Goal: Task Accomplishment & Management: Use online tool/utility

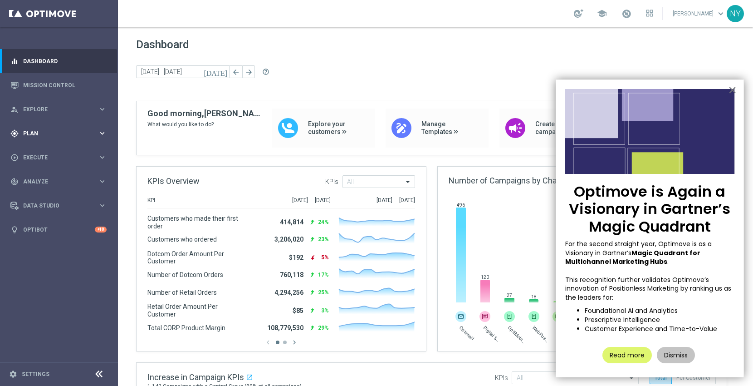
click at [29, 129] on div "gps_fixed Plan" at bounding box center [54, 133] width 88 height 8
click at [35, 181] on span "Templates" at bounding box center [56, 178] width 65 height 5
click at [40, 192] on link "Optimail" at bounding box center [61, 192] width 66 height 7
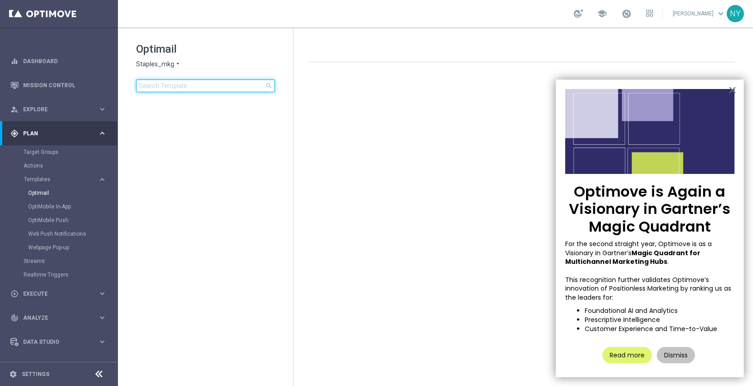
click at [162, 90] on input at bounding box center [205, 85] width 139 height 13
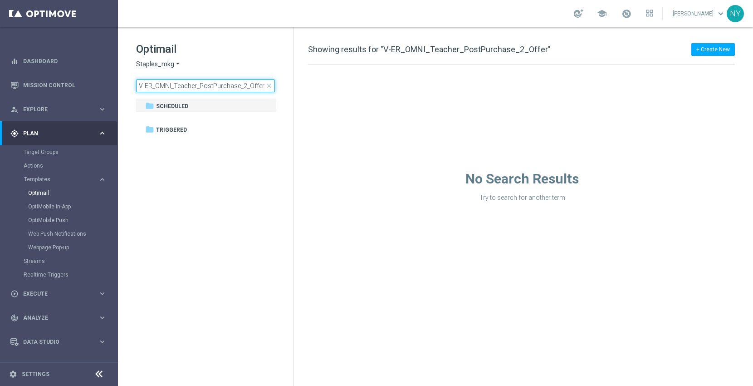
click at [260, 86] on input "V-ER_OMNI_Teacher_PostPurchase_2_Offer" at bounding box center [205, 85] width 139 height 13
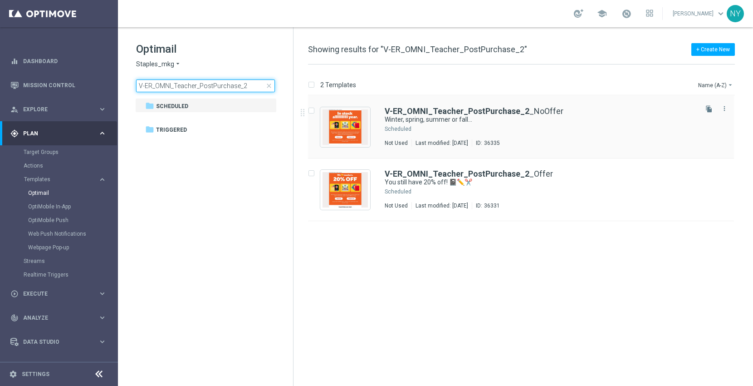
type input "V-ER_OMNI_Teacher_PostPurchase_2"
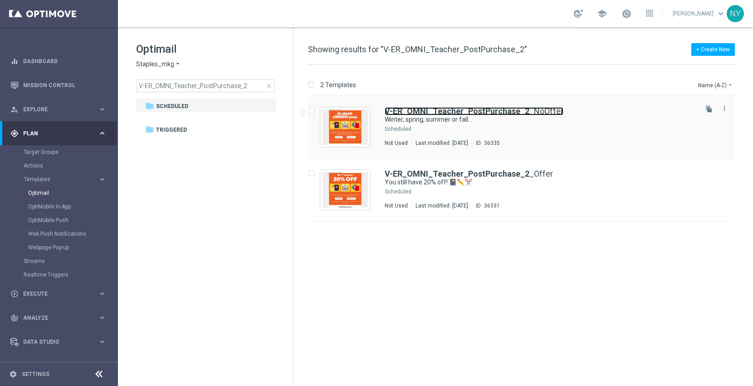
click at [470, 112] on b "V-ER_OMNI_Teacher_PostPurchase_2" at bounding box center [457, 111] width 145 height 10
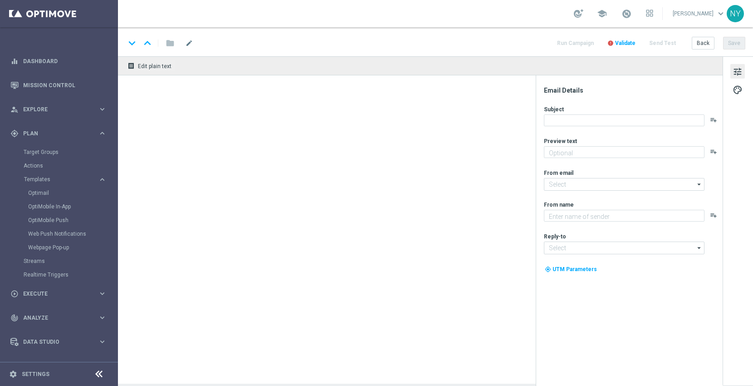
type textarea "We’re in stock through it all 🙌"
type input "[EMAIL_ADDRESS][DOMAIN_NAME]"
type textarea "Staples"
type input "[EMAIL_ADDRESS][DOMAIN_NAME]"
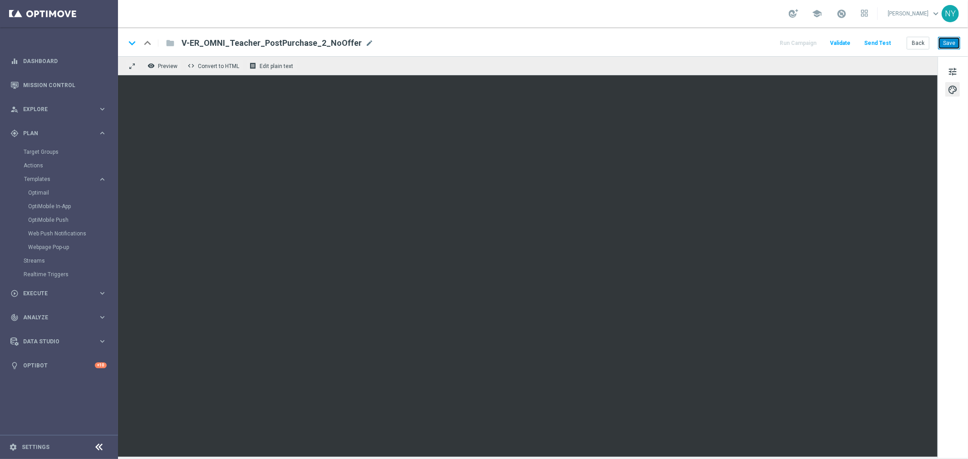
click at [753, 43] on button "Save" at bounding box center [949, 43] width 22 height 13
click at [753, 39] on button "Save" at bounding box center [949, 43] width 22 height 13
click at [753, 43] on button "Save" at bounding box center [949, 43] width 22 height 13
click at [365, 43] on span "mode_edit" at bounding box center [369, 43] width 8 height 8
click at [298, 42] on input "V-ER_OMNI_Teacher_PostPurchase_2_NoOffer" at bounding box center [293, 43] width 225 height 12
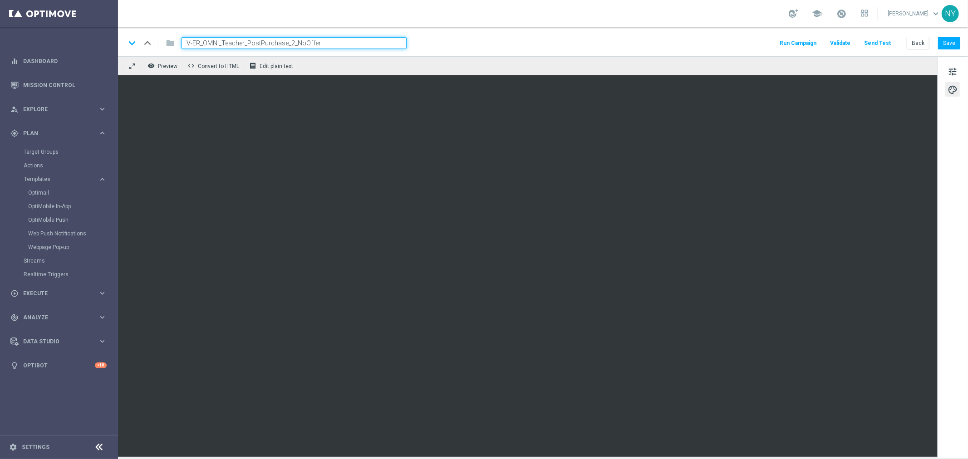
click at [444, 44] on div "keyboard_arrow_down keyboard_arrow_up folder V-ER_OMNI_Teacher_PostPurchase_2_N…" at bounding box center [542, 43] width 835 height 12
click at [753, 70] on span "tune" at bounding box center [952, 72] width 10 height 12
click at [753, 43] on button "Save" at bounding box center [949, 43] width 22 height 13
click at [753, 44] on button "Save" at bounding box center [949, 43] width 22 height 13
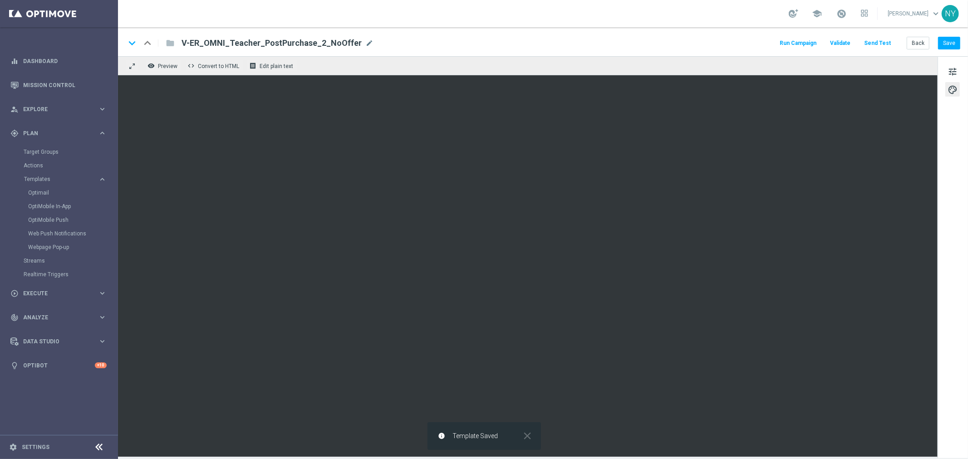
click at [753, 42] on button "Send Test" at bounding box center [876, 43] width 29 height 12
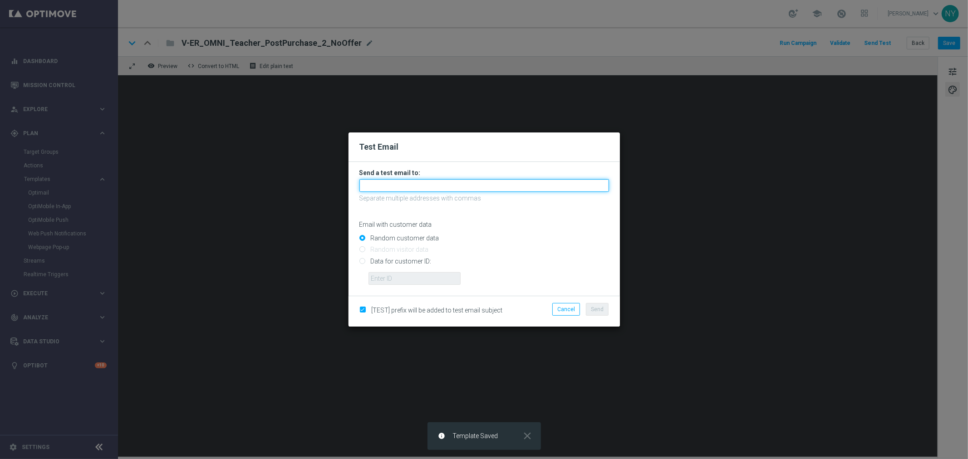
click at [383, 183] on input "text" at bounding box center [484, 185] width 250 height 13
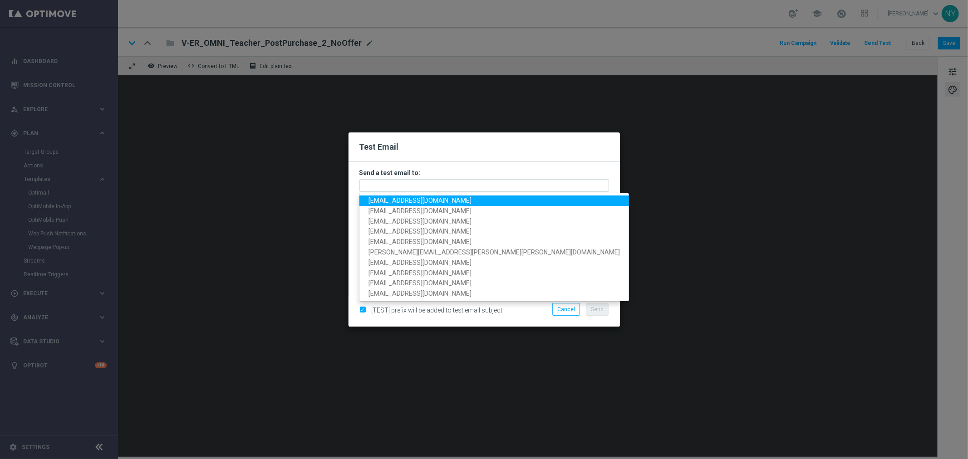
click at [421, 200] on span "[EMAIL_ADDRESS][DOMAIN_NAME]" at bounding box center [419, 200] width 103 height 7
type input "[EMAIL_ADDRESS][DOMAIN_NAME]"
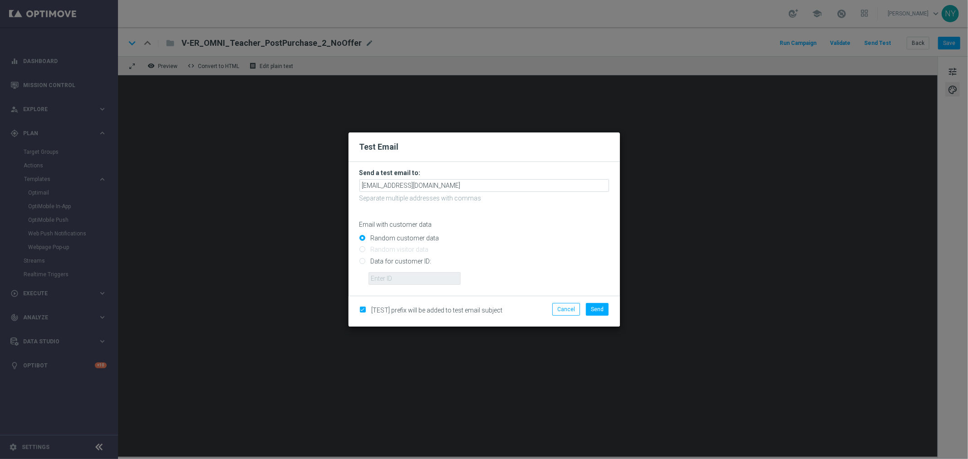
click at [363, 262] on input "Data for customer ID:" at bounding box center [484, 265] width 250 height 13
radio input "true"
click at [391, 278] on input "text" at bounding box center [414, 278] width 92 height 13
click at [378, 279] on input "text" at bounding box center [414, 278] width 92 height 13
paste input "10000006208"
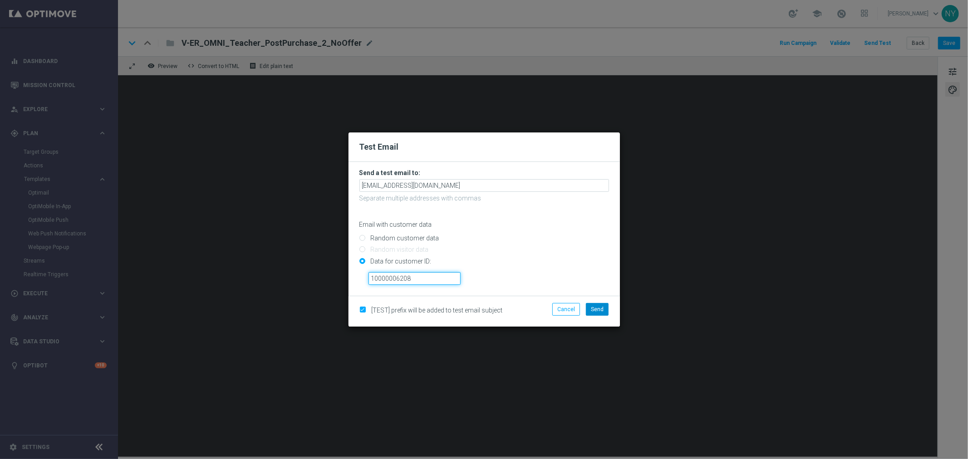
type input "10000006208"
click at [593, 309] on span "Send" at bounding box center [597, 309] width 13 height 6
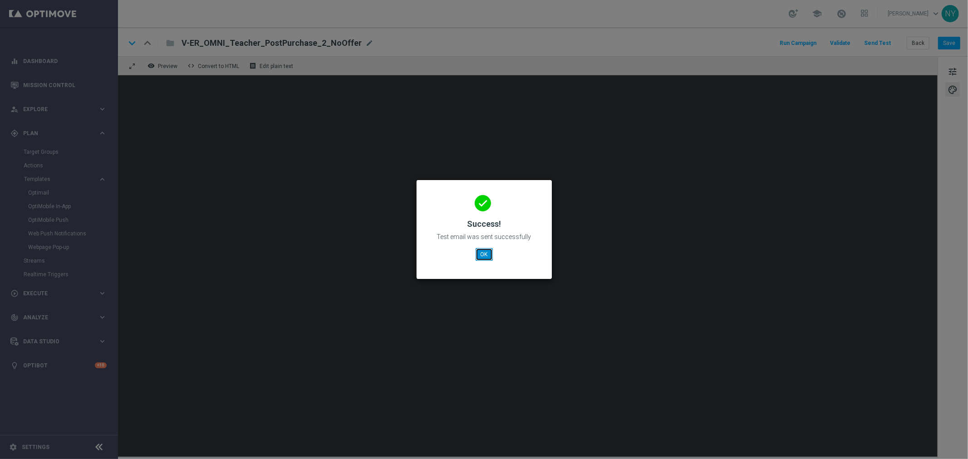
click at [484, 251] on button "OK" at bounding box center [483, 254] width 17 height 13
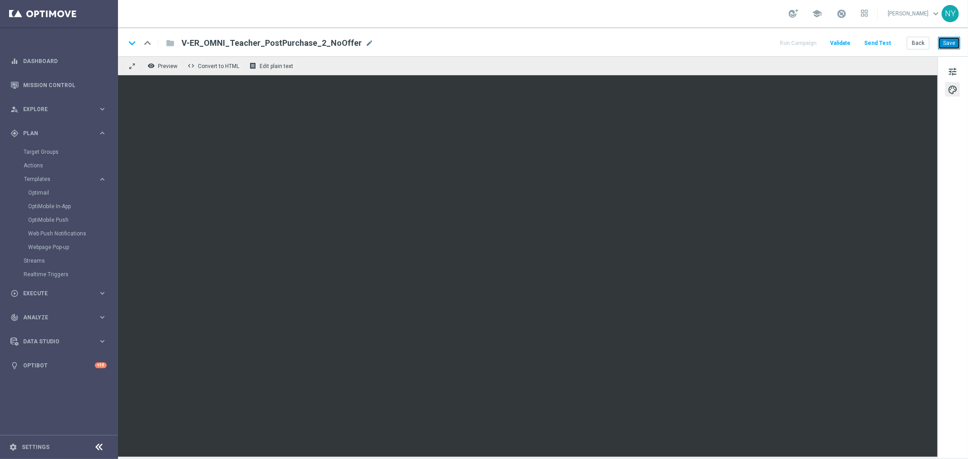
click at [753, 44] on button "Save" at bounding box center [949, 43] width 22 height 13
click at [753, 73] on span "tune" at bounding box center [952, 72] width 10 height 12
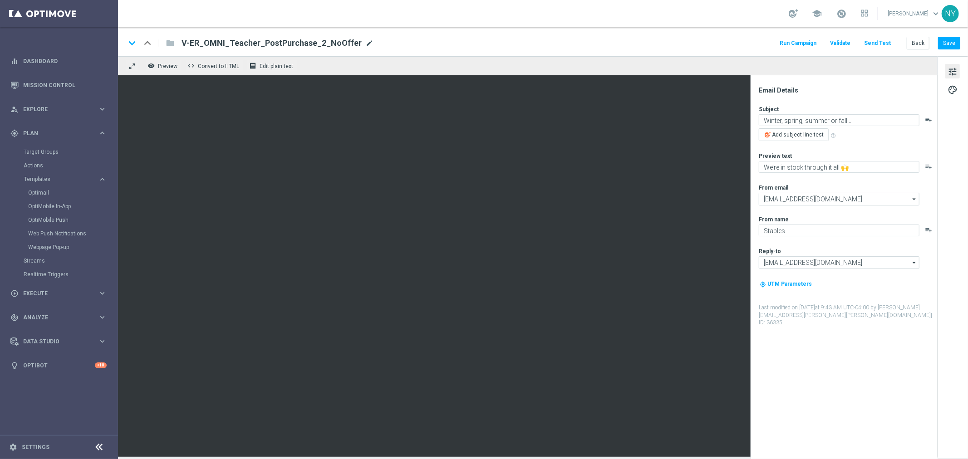
click at [365, 39] on span "mode_edit" at bounding box center [369, 43] width 8 height 8
click at [351, 44] on input "V-ER_OMNI_Teacher_PostPurchase_2_NoOffer" at bounding box center [293, 43] width 225 height 12
drag, startPoint x: 348, startPoint y: 44, endPoint x: 89, endPoint y: 46, distance: 259.1
click at [89, 46] on main "equalizer Dashboard Mission Control" at bounding box center [484, 229] width 968 height 459
click at [753, 39] on button "Send Test" at bounding box center [876, 43] width 29 height 12
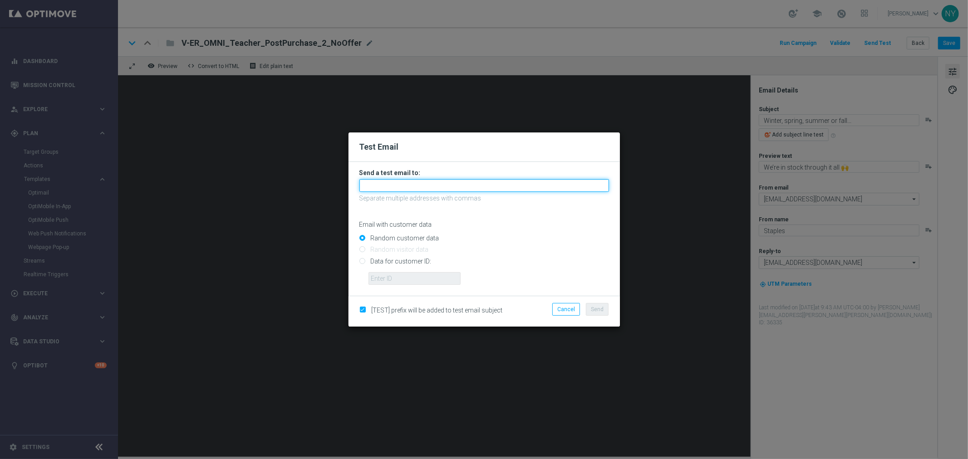
click at [375, 186] on input "text" at bounding box center [484, 185] width 250 height 13
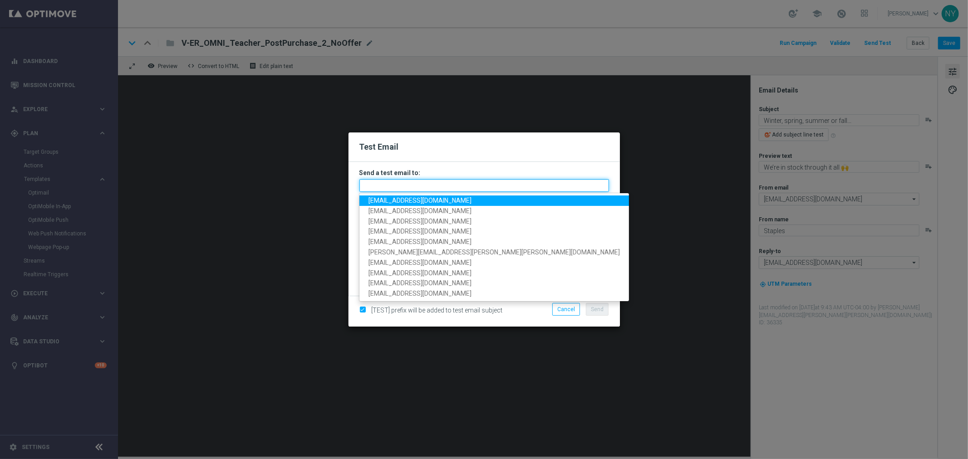
paste input "[EMAIL_ADDRESS][DOMAIN_NAME]"
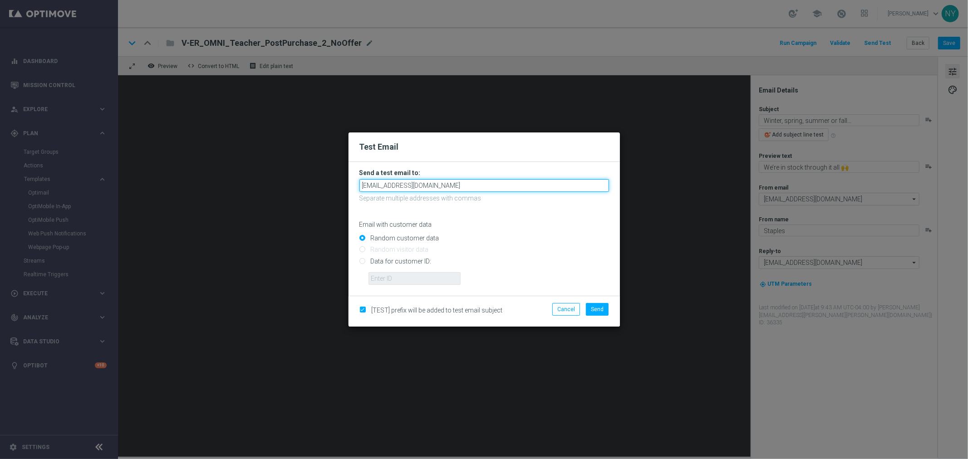
type input "[EMAIL_ADDRESS][DOMAIN_NAME]"
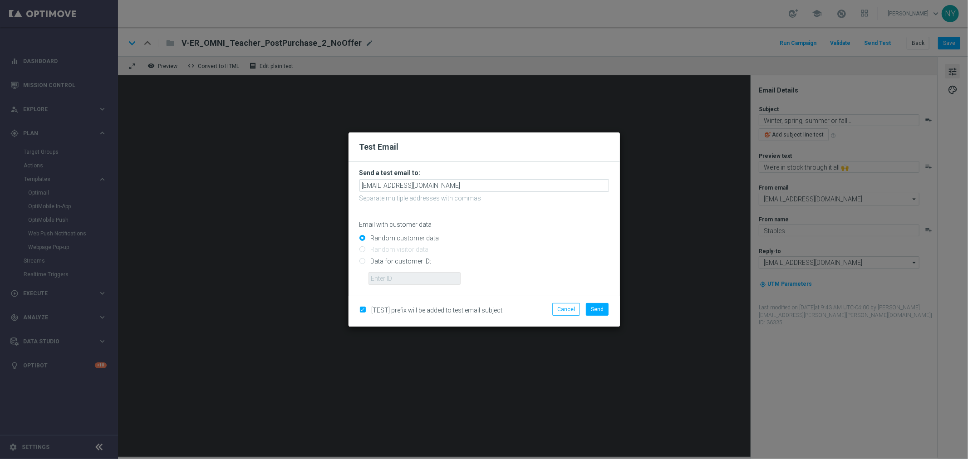
click at [363, 260] on input "Data for customer ID:" at bounding box center [484, 265] width 250 height 13
radio input "true"
click at [387, 277] on input "text" at bounding box center [414, 278] width 92 height 13
paste input "10000006208"
type input "10000006208"
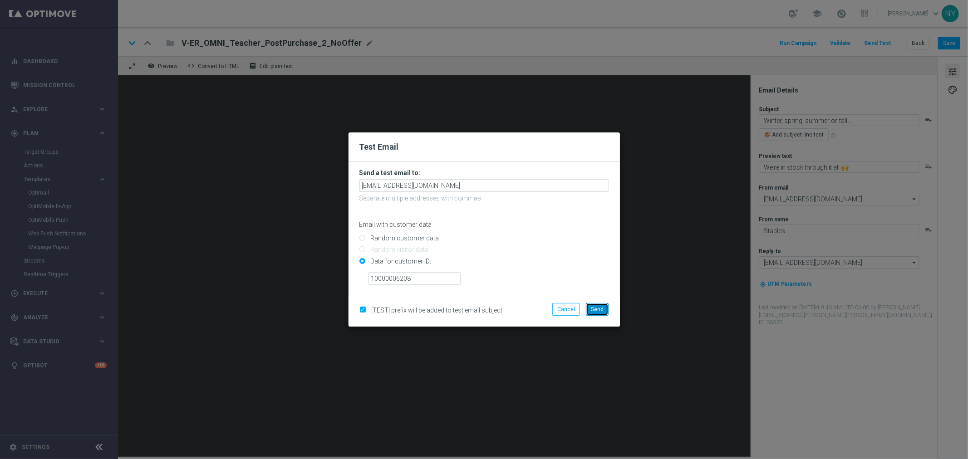
click at [591, 309] on span "Send" at bounding box center [597, 309] width 13 height 6
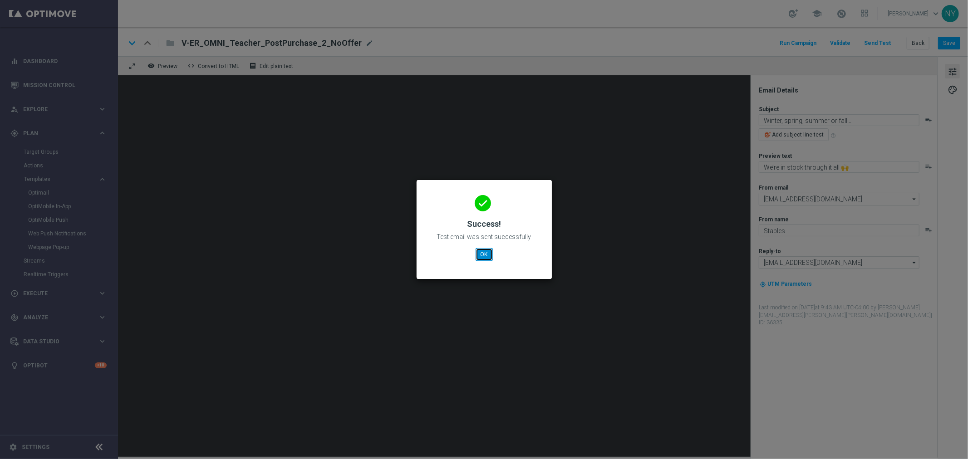
click at [484, 255] on button "OK" at bounding box center [483, 254] width 17 height 13
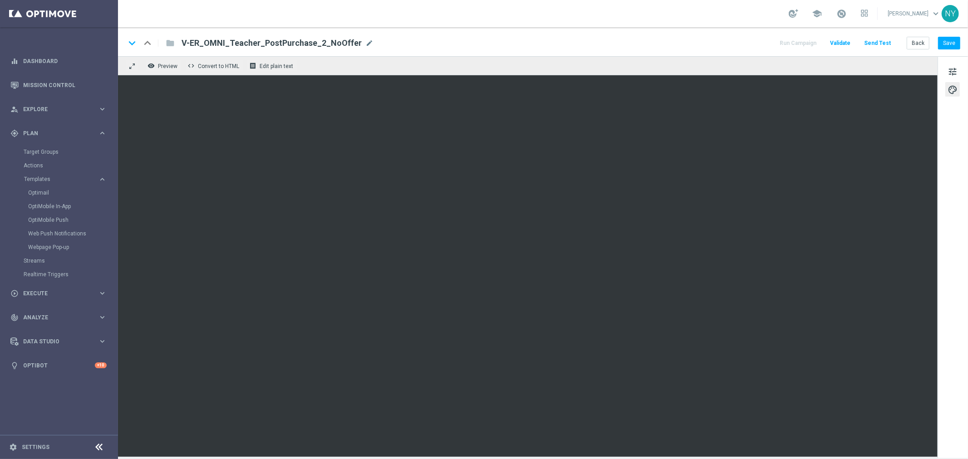
click at [753, 34] on div "keyboard_arrow_down keyboard_arrow_up folder V-ER_OMNI_Teacher_PostPurchase_2_N…" at bounding box center [543, 41] width 850 height 29
click at [753, 44] on button "Save" at bounding box center [949, 43] width 22 height 13
click at [753, 39] on button "Save" at bounding box center [949, 43] width 22 height 13
click at [753, 44] on button "Send Test" at bounding box center [876, 43] width 29 height 12
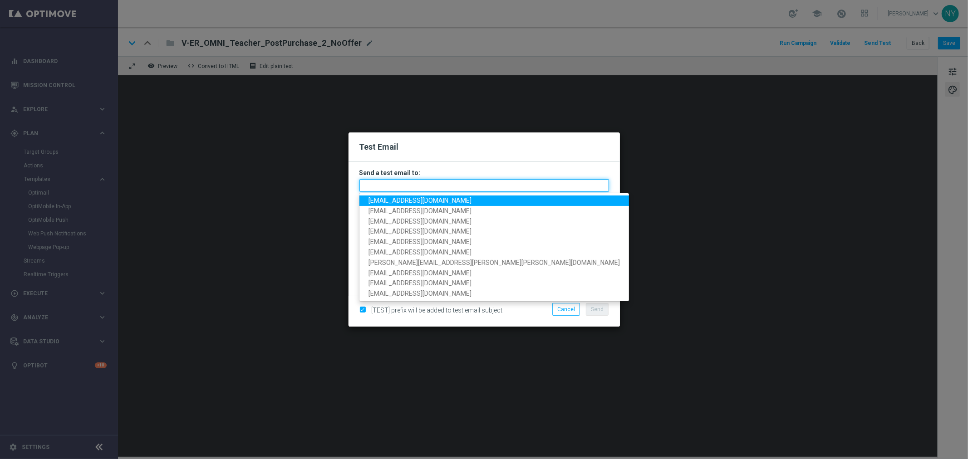
click at [369, 183] on input "text" at bounding box center [484, 185] width 250 height 13
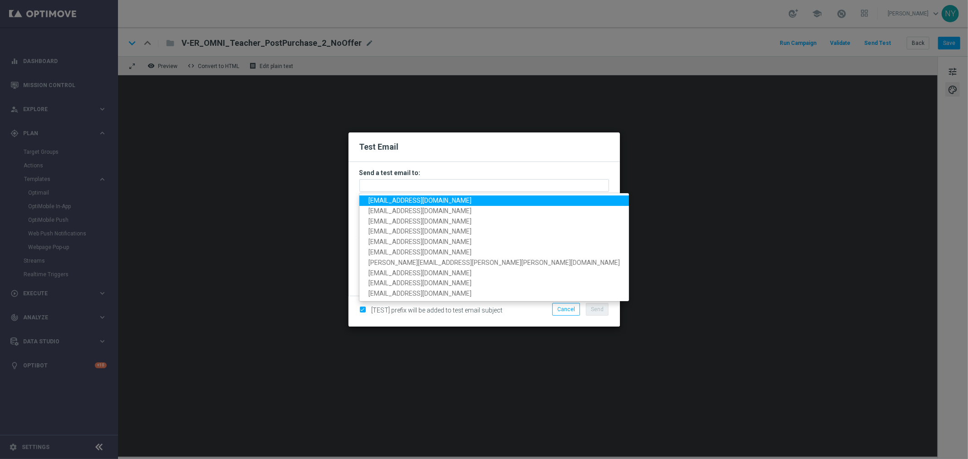
click at [395, 201] on span "[EMAIL_ADDRESS][DOMAIN_NAME]" at bounding box center [419, 200] width 103 height 7
type input "[EMAIL_ADDRESS][DOMAIN_NAME]"
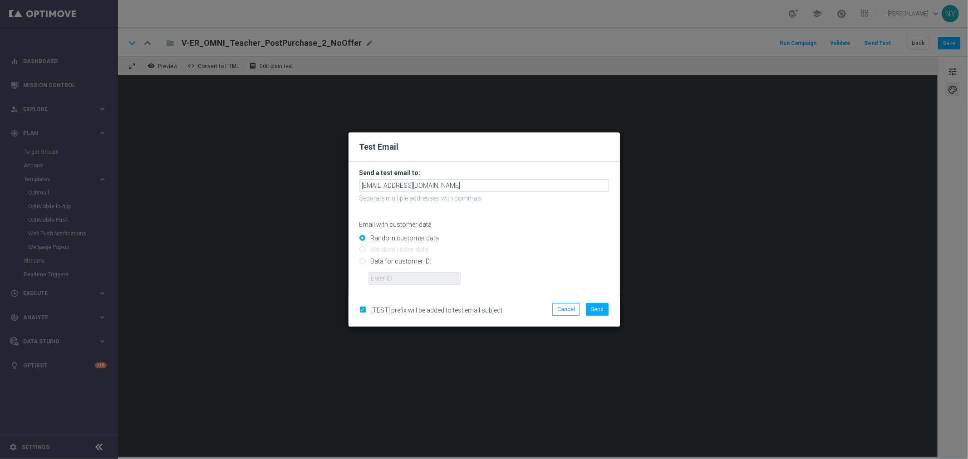
click at [360, 262] on input "Data for customer ID:" at bounding box center [484, 265] width 250 height 13
radio input "true"
click at [382, 278] on input "text" at bounding box center [414, 278] width 92 height 13
paste input "10000006208"
type input "10000006208"
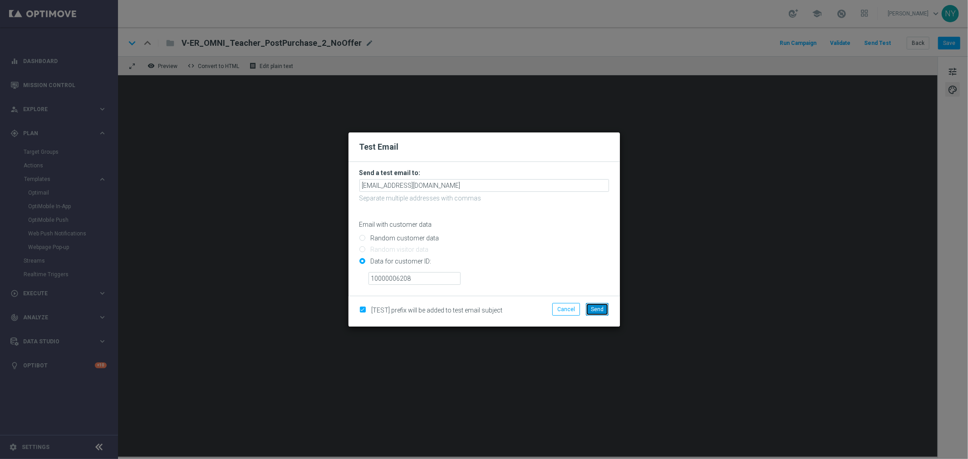
click at [589, 307] on button "Send" at bounding box center [597, 309] width 23 height 13
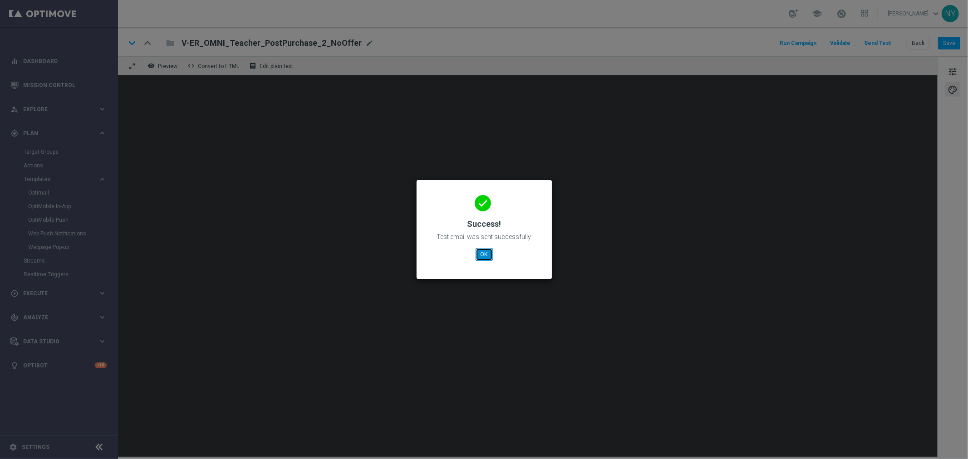
click at [487, 253] on button "OK" at bounding box center [483, 254] width 17 height 13
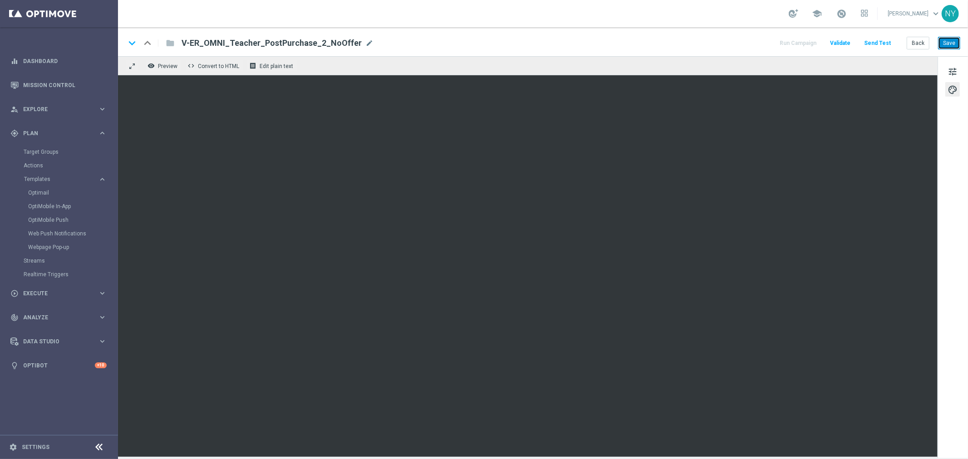
click at [753, 43] on button "Save" at bounding box center [949, 43] width 22 height 13
click at [753, 39] on button "Send Test" at bounding box center [876, 43] width 29 height 12
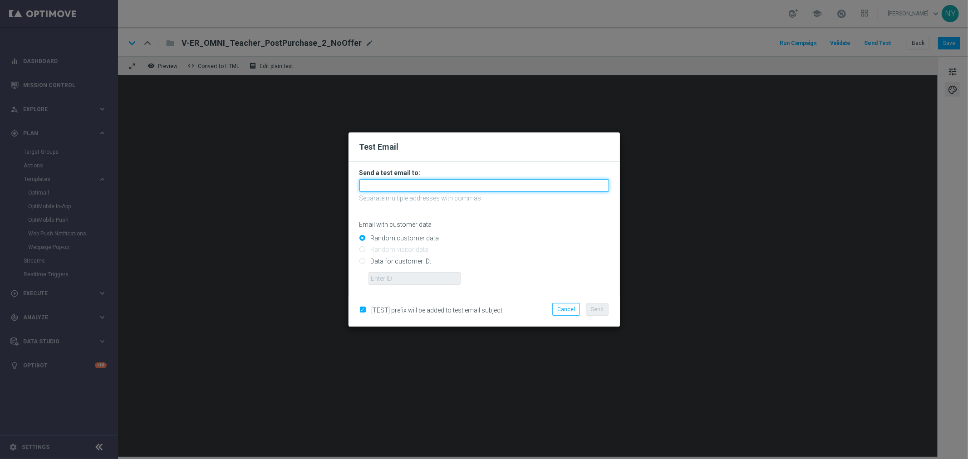
click at [403, 185] on input "text" at bounding box center [484, 185] width 250 height 13
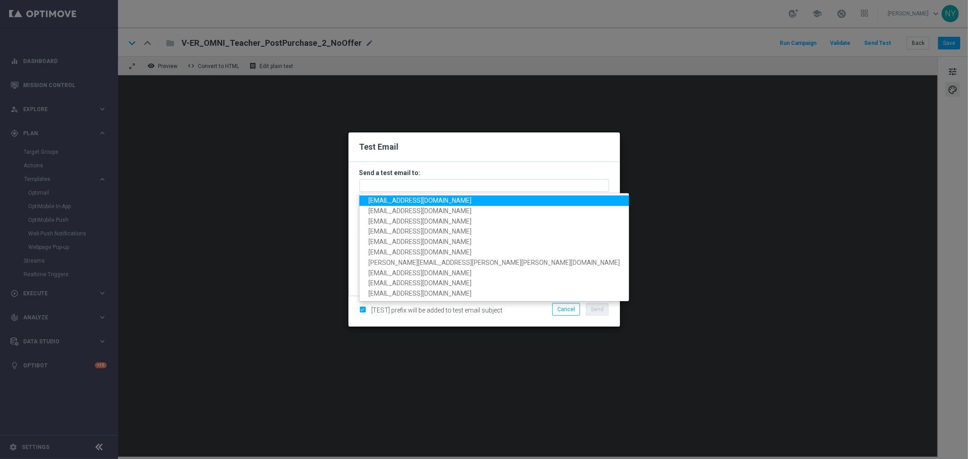
click at [395, 197] on span "[EMAIL_ADDRESS][DOMAIN_NAME]" at bounding box center [419, 200] width 103 height 7
type input "[EMAIL_ADDRESS][DOMAIN_NAME]"
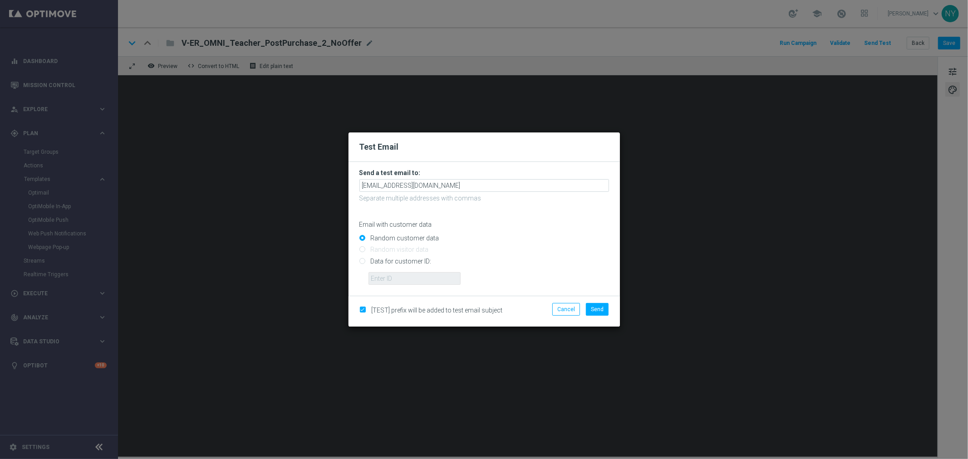
click at [360, 260] on input "Data for customer ID:" at bounding box center [484, 265] width 250 height 13
radio input "true"
drag, startPoint x: 383, startPoint y: 278, endPoint x: 389, endPoint y: 276, distance: 6.2
click at [383, 278] on input "text" at bounding box center [414, 278] width 92 height 13
paste input "10000006208"
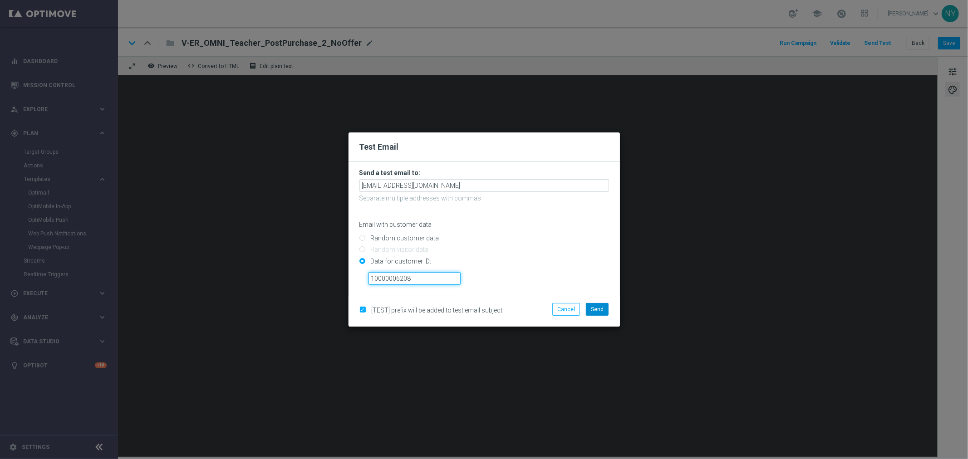
type input "10000006208"
click at [593, 306] on span "Send" at bounding box center [597, 309] width 13 height 6
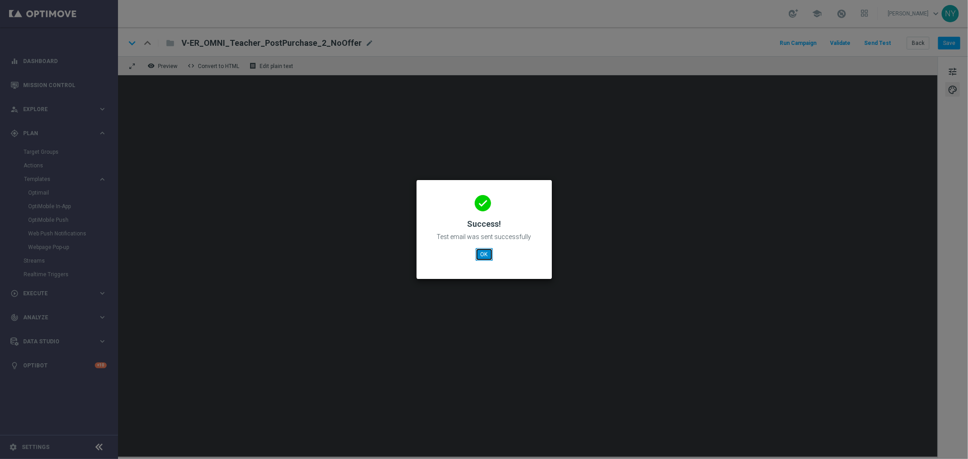
click at [486, 254] on button "OK" at bounding box center [483, 254] width 17 height 13
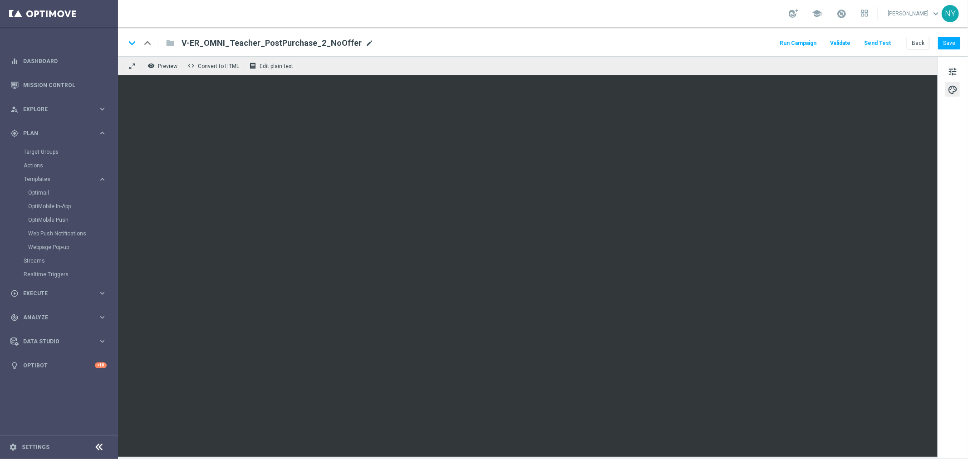
click at [365, 44] on span "mode_edit" at bounding box center [369, 43] width 8 height 8
click at [333, 46] on input "V-ER_OMNI_Teacher_PostPurchase_2_NoOffer" at bounding box center [293, 43] width 225 height 12
drag, startPoint x: 331, startPoint y: 44, endPoint x: 167, endPoint y: 45, distance: 164.2
click at [167, 45] on div "keyboard_arrow_down keyboard_arrow_up folder V-ER_OMNI_Teacher_PostPurchase_2_N…" at bounding box center [265, 43] width 281 height 12
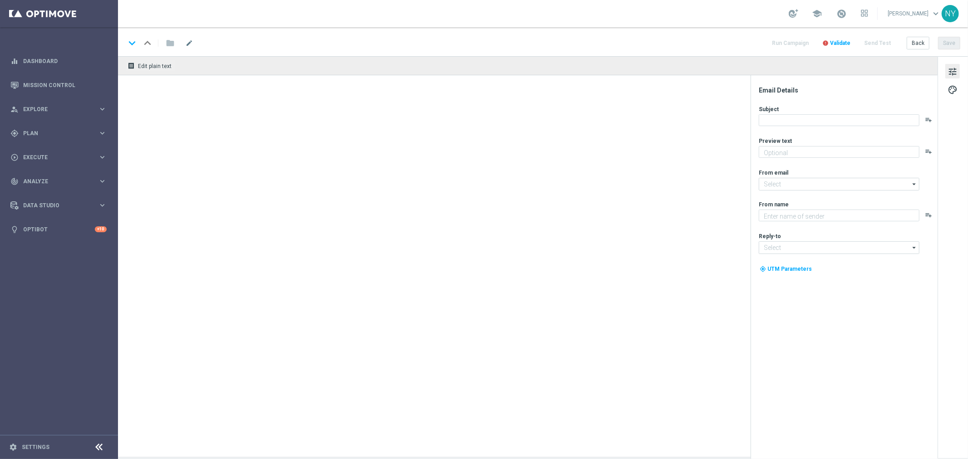
type textarea "We’re in stock through it all 🙌"
type input "[EMAIL_ADDRESS][DOMAIN_NAME]"
type textarea "Staples"
type input "[EMAIL_ADDRESS][DOMAIN_NAME]"
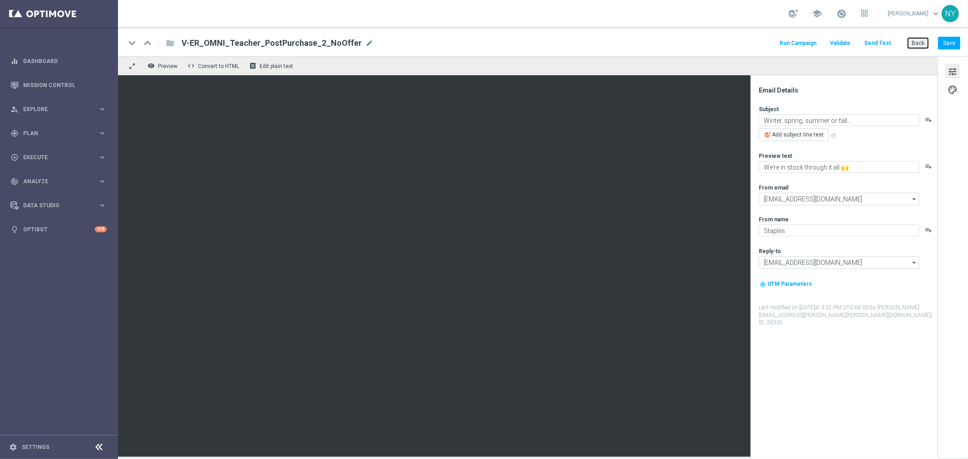
click at [914, 43] on button "Back" at bounding box center [917, 43] width 23 height 13
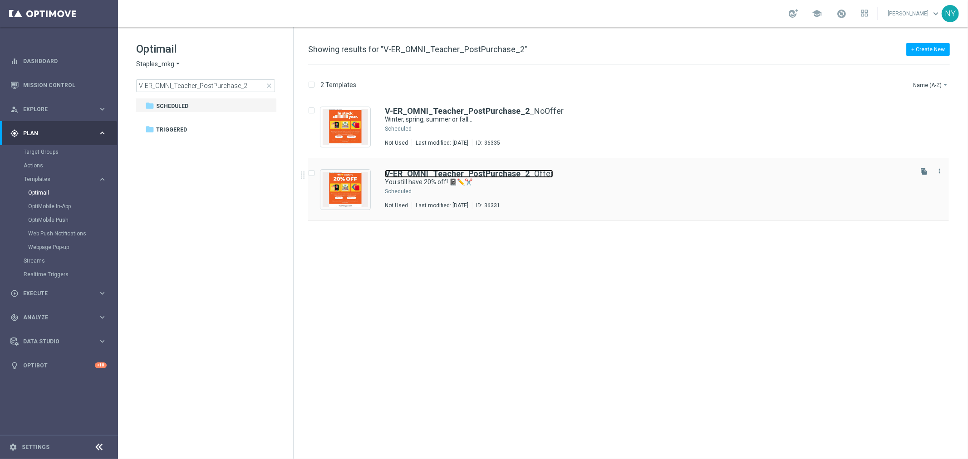
click at [474, 171] on b "V-ER_OMNI_Teacher_PostPurchase_2" at bounding box center [457, 174] width 145 height 10
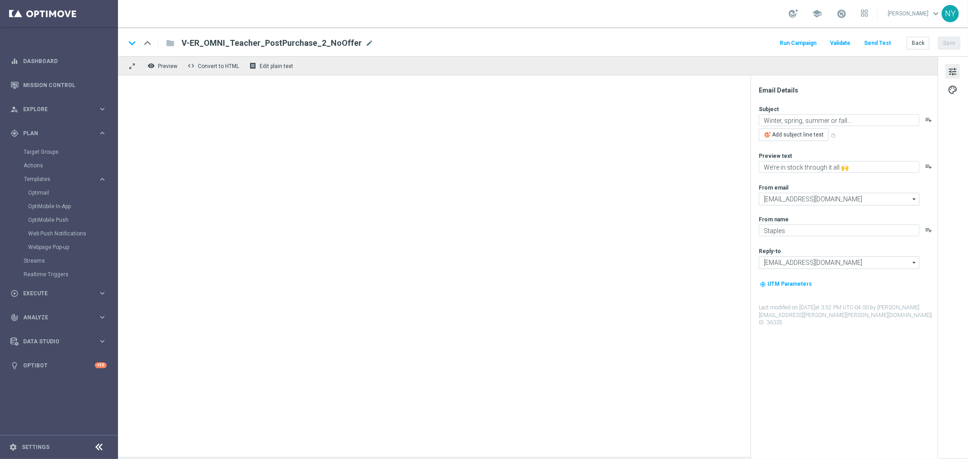
type textarea "You still have 20% off! 📓✏️✂️"
type textarea "Don’t worry. We’re in stock allllll year."
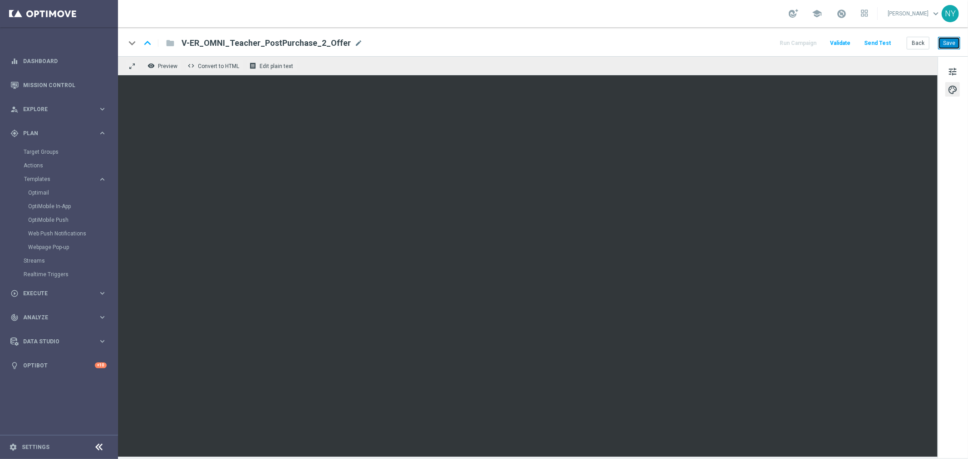
click at [954, 44] on button "Save" at bounding box center [949, 43] width 22 height 13
click at [947, 46] on button "Save" at bounding box center [949, 43] width 22 height 13
click at [954, 39] on button "Save" at bounding box center [949, 43] width 22 height 13
click at [952, 48] on button "Save" at bounding box center [949, 43] width 22 height 13
click at [945, 48] on button "Save" at bounding box center [949, 43] width 22 height 13
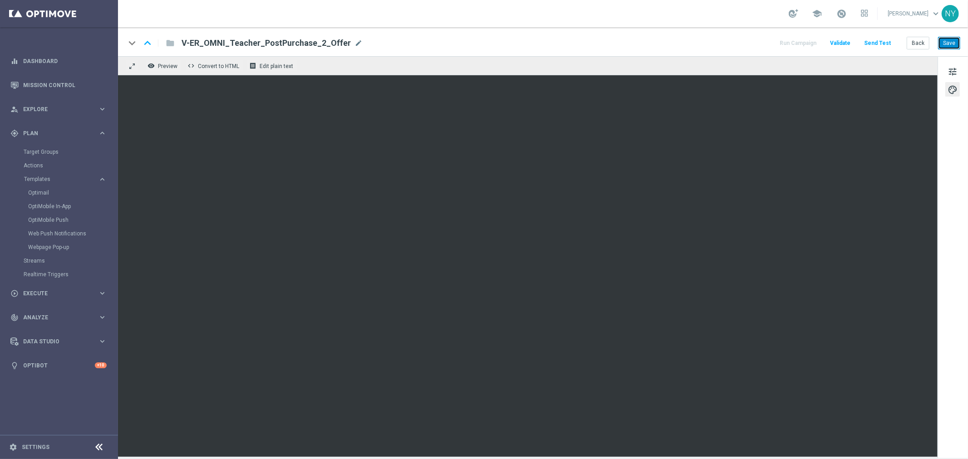
click at [950, 44] on button "Save" at bounding box center [949, 43] width 22 height 13
click at [956, 75] on span "tune" at bounding box center [952, 72] width 10 height 12
click at [949, 46] on button "Save" at bounding box center [949, 43] width 22 height 13
click at [948, 44] on button "Save" at bounding box center [949, 43] width 22 height 13
click at [955, 46] on button "Save" at bounding box center [949, 43] width 22 height 13
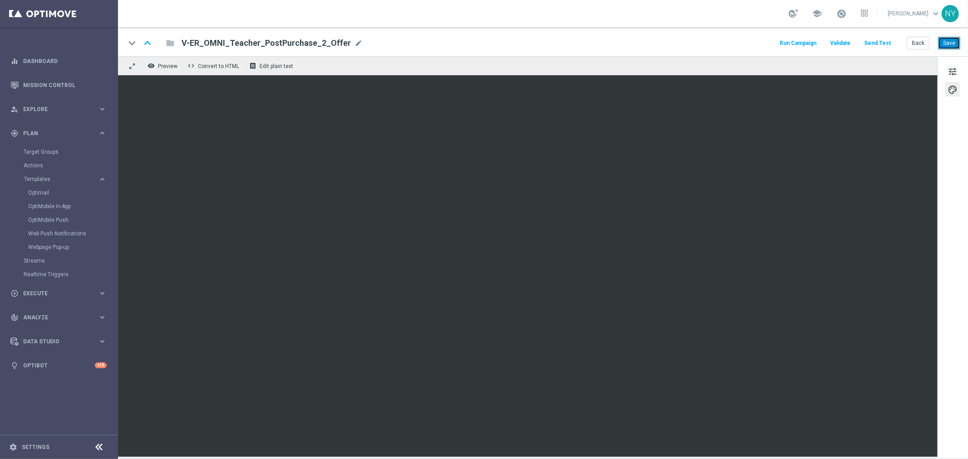
drag, startPoint x: 956, startPoint y: 45, endPoint x: 950, endPoint y: 46, distance: 6.4
click at [955, 45] on button "Save" at bounding box center [949, 43] width 22 height 13
click at [885, 42] on button "Send Test" at bounding box center [876, 43] width 29 height 12
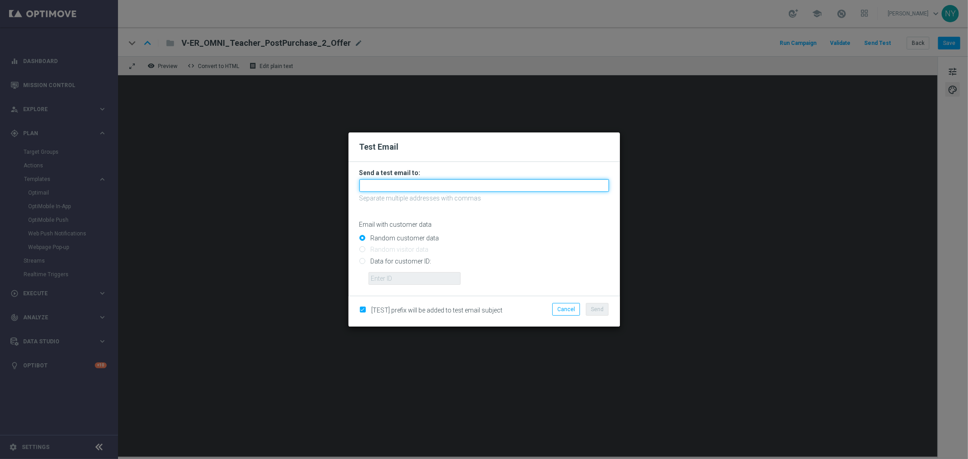
click at [401, 188] on input "text" at bounding box center [484, 185] width 250 height 13
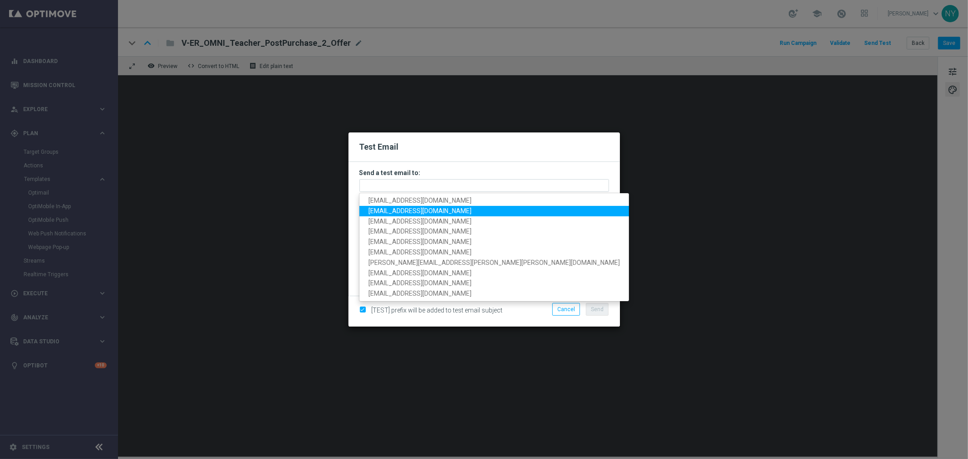
click at [402, 207] on span "[EMAIL_ADDRESS][DOMAIN_NAME]" at bounding box center [419, 210] width 103 height 7
type input "[EMAIL_ADDRESS][DOMAIN_NAME]"
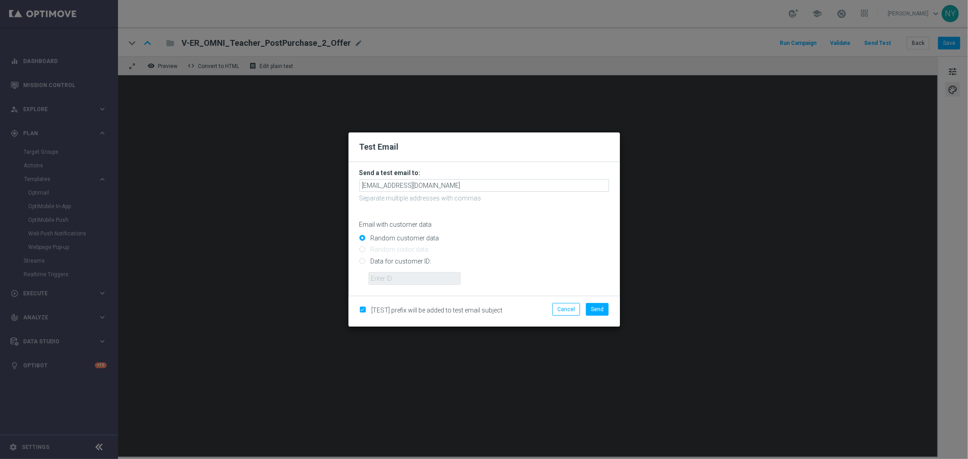
click at [362, 260] on input "Data for customer ID:" at bounding box center [484, 265] width 250 height 13
radio input "true"
click at [384, 279] on input "text" at bounding box center [414, 278] width 92 height 13
click at [387, 275] on input "text" at bounding box center [414, 278] width 92 height 13
paste input "10000006208"
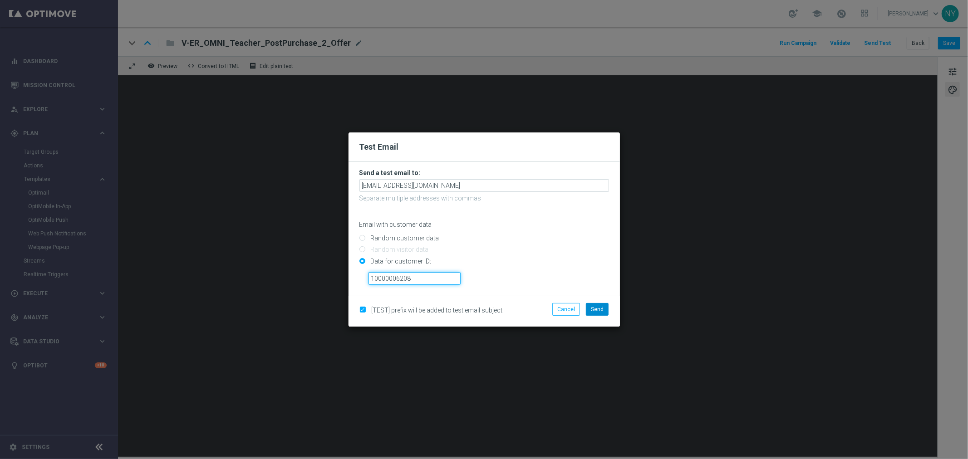
type input "10000006208"
click at [598, 308] on span "Send" at bounding box center [597, 309] width 13 height 6
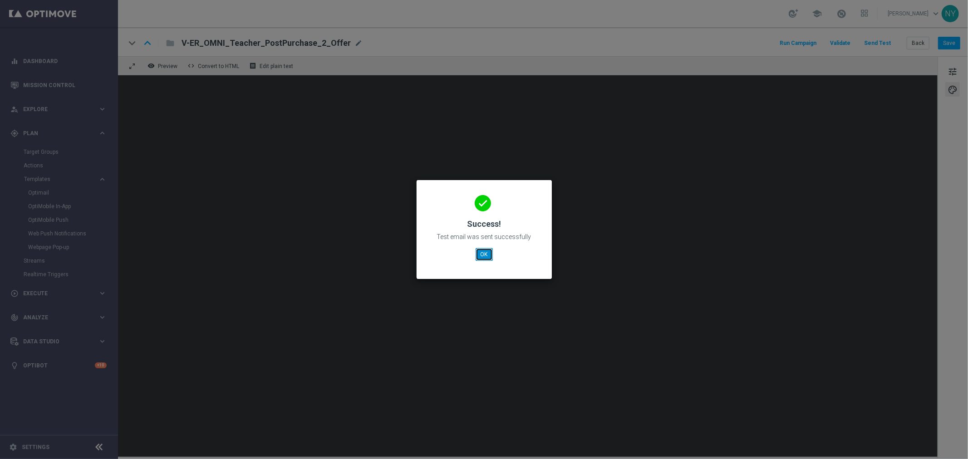
click at [477, 253] on button "OK" at bounding box center [483, 254] width 17 height 13
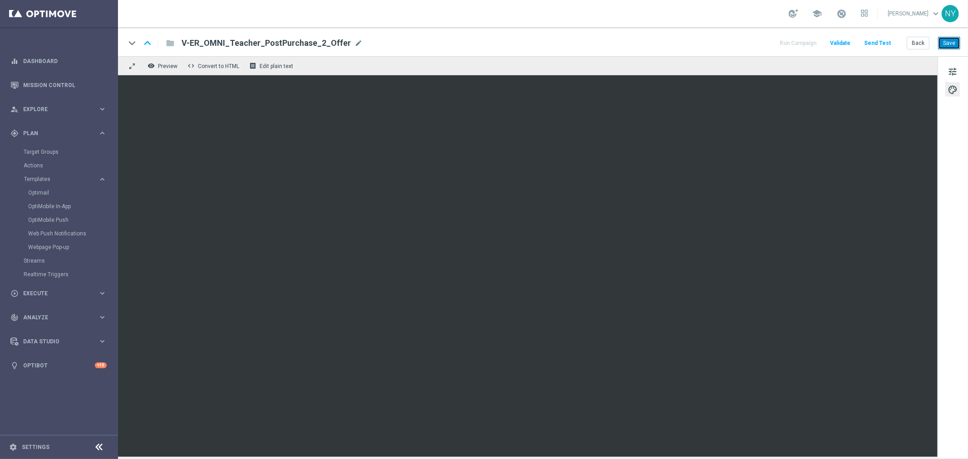
drag, startPoint x: 953, startPoint y: 41, endPoint x: 947, endPoint y: 42, distance: 6.0
click at [952, 41] on button "Save" at bounding box center [949, 43] width 22 height 13
click at [951, 44] on button "Save" at bounding box center [949, 43] width 22 height 13
click at [868, 43] on button "Send Test" at bounding box center [876, 43] width 29 height 12
click at [876, 41] on button "Send Test" at bounding box center [876, 43] width 29 height 12
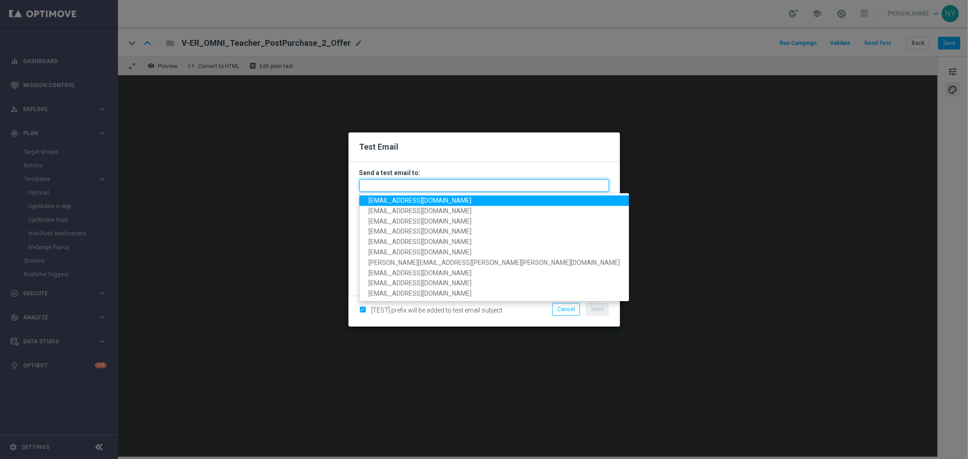
click at [404, 185] on input "text" at bounding box center [484, 185] width 250 height 13
paste input "neilyetts3-biq28@litmusemail.com"
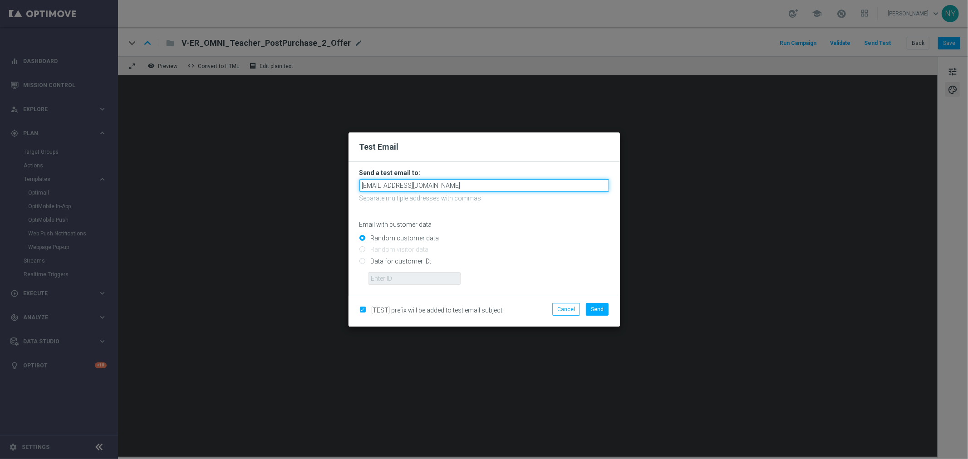
type input "neilyetts3-biq28@litmusemail.com"
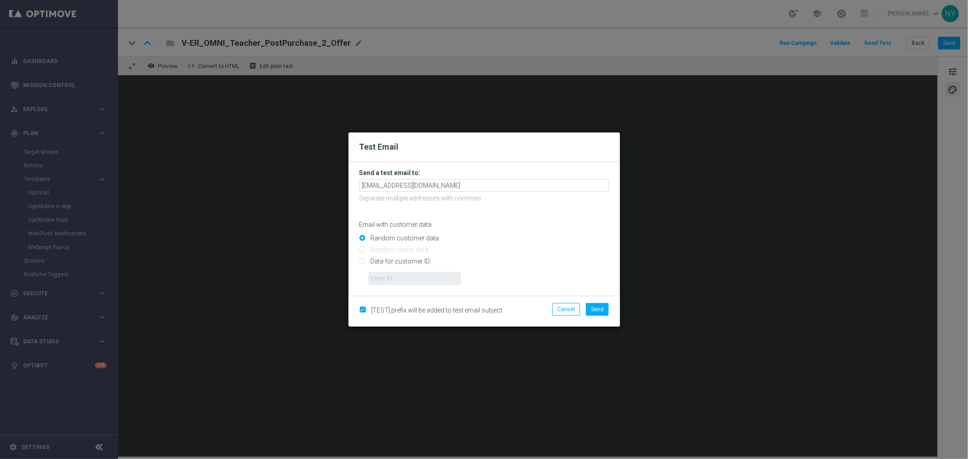
click at [362, 263] on input "Data for customer ID:" at bounding box center [484, 265] width 250 height 13
radio input "true"
click at [401, 275] on input "text" at bounding box center [414, 278] width 92 height 13
paste input "10000006208"
type input "10000006208"
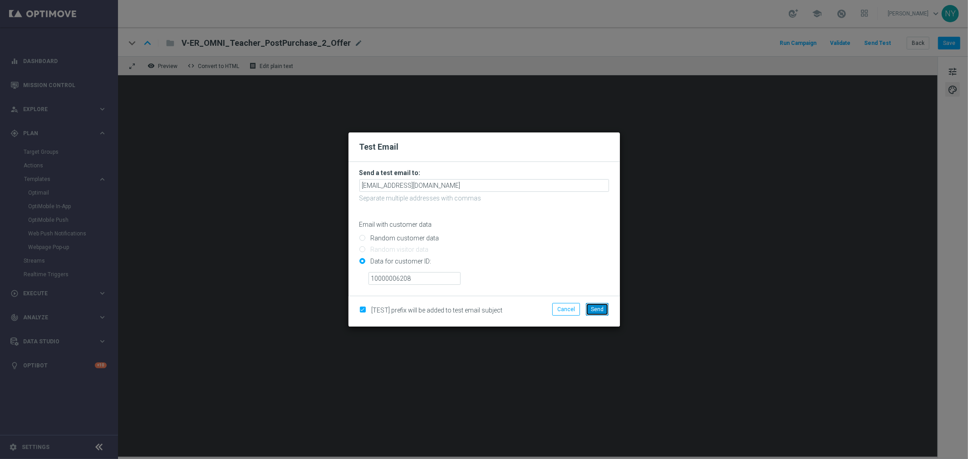
click at [601, 309] on span "Send" at bounding box center [597, 309] width 13 height 6
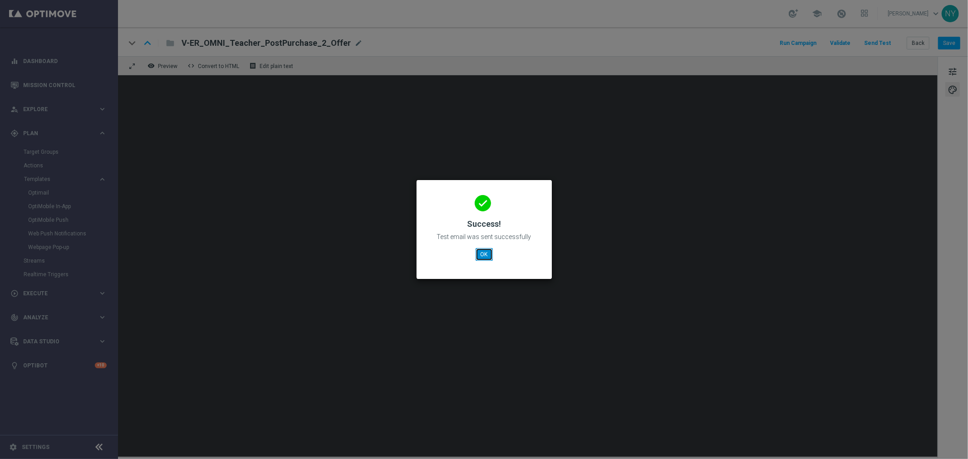
click at [491, 257] on button "OK" at bounding box center [483, 254] width 17 height 13
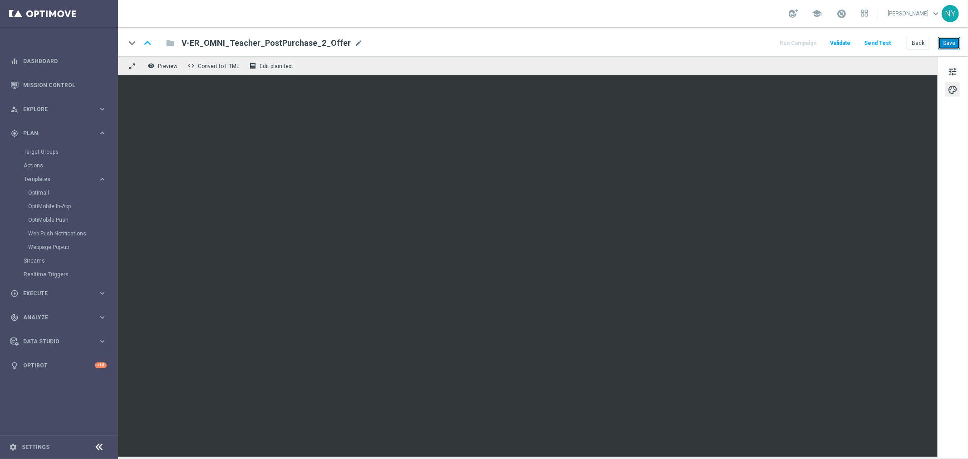
click at [950, 44] on button "Save" at bounding box center [949, 43] width 22 height 13
click at [946, 44] on button "Save" at bounding box center [949, 43] width 22 height 13
click at [939, 43] on button "Save" at bounding box center [949, 43] width 22 height 13
click at [875, 42] on button "Send Test" at bounding box center [876, 43] width 29 height 12
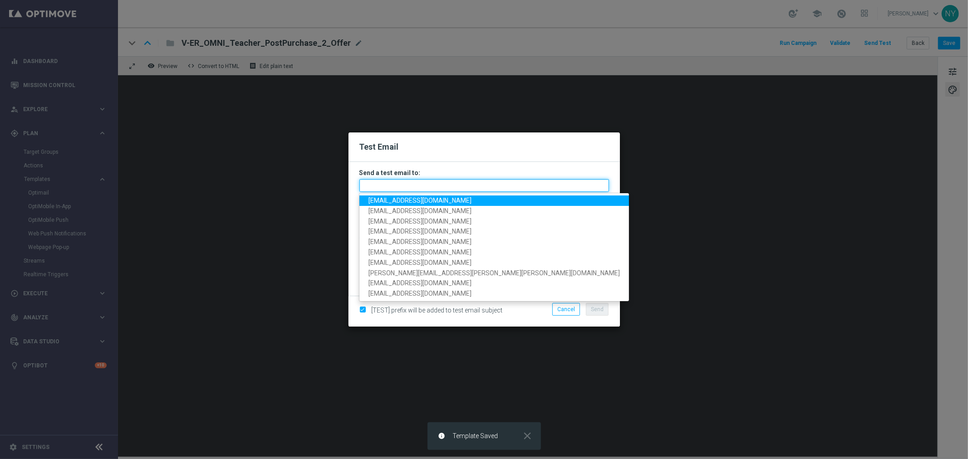
click at [374, 183] on input "text" at bounding box center [484, 185] width 250 height 13
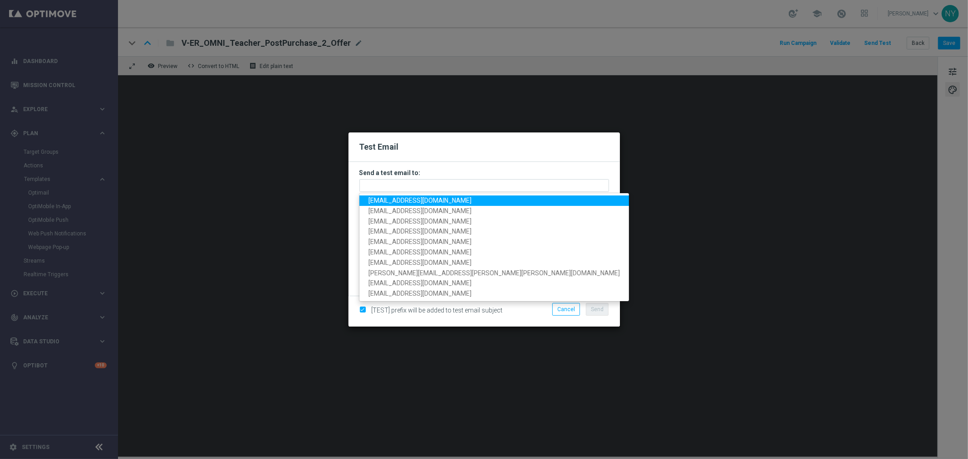
click at [409, 200] on span "neilyetts3-biq28@litmusemail.com" at bounding box center [419, 200] width 103 height 7
type input "neilyetts3-biq28@litmusemail.com"
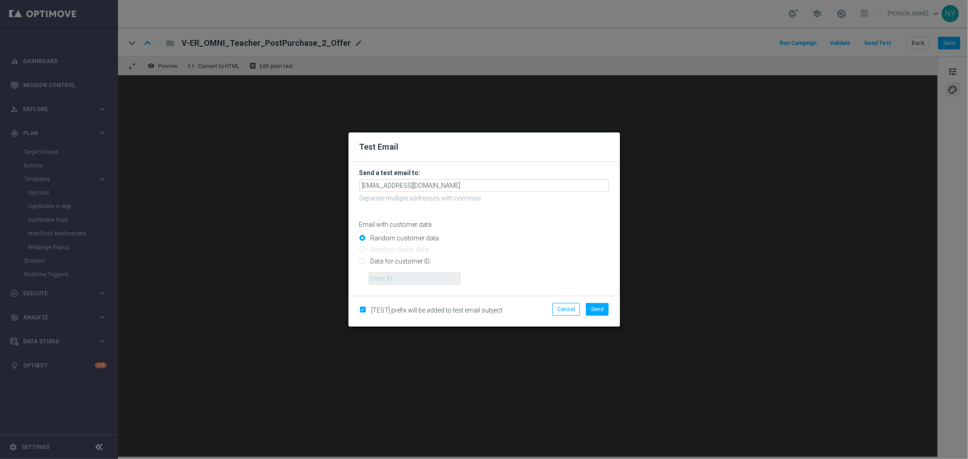
click at [361, 261] on input "Data for customer ID:" at bounding box center [484, 265] width 250 height 13
radio input "true"
click at [380, 283] on input "text" at bounding box center [414, 278] width 92 height 13
paste input "10000006208"
type input "10000006208"
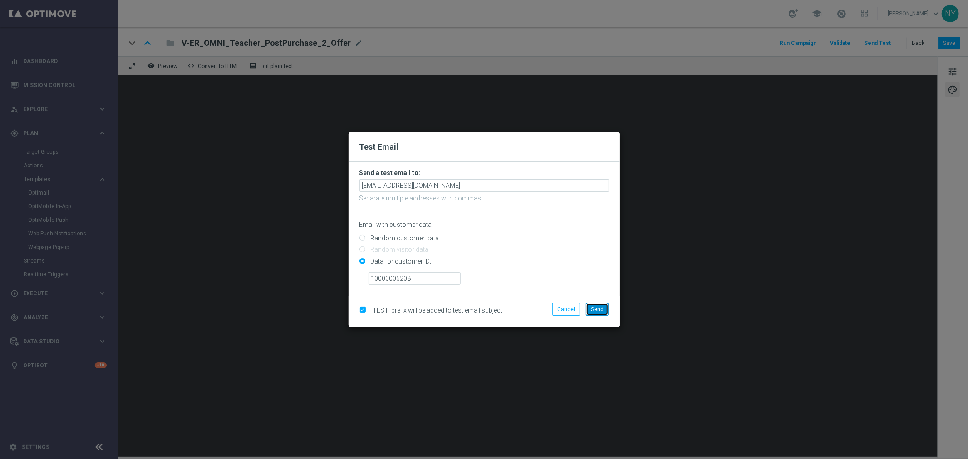
click at [597, 311] on span "Send" at bounding box center [597, 309] width 13 height 6
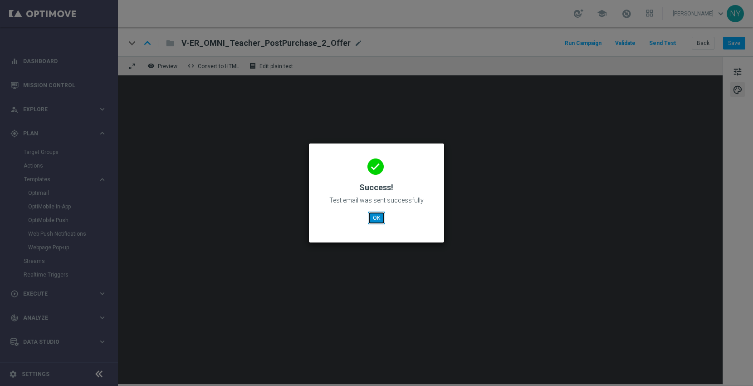
click at [378, 221] on button "OK" at bounding box center [376, 217] width 17 height 13
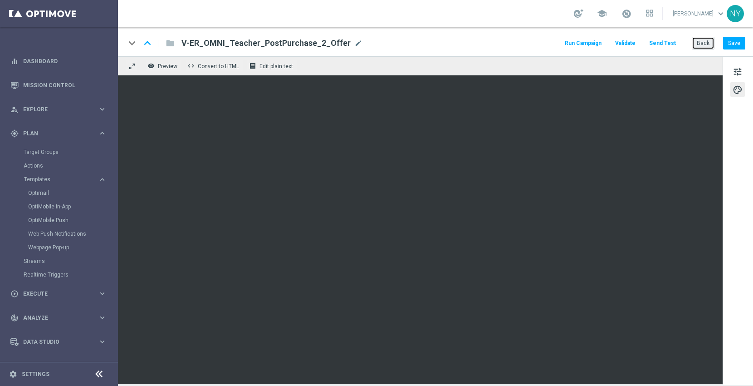
click at [702, 39] on button "Back" at bounding box center [703, 43] width 23 height 13
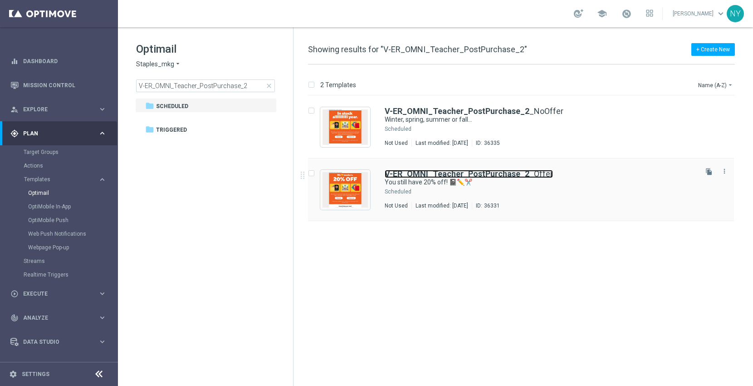
click at [427, 171] on b "V-ER_OMNI_Teacher_PostPurchase_2" at bounding box center [457, 174] width 145 height 10
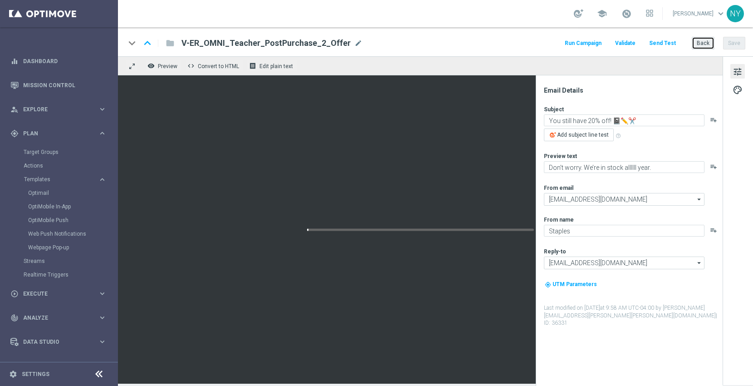
click at [701, 44] on button "Back" at bounding box center [703, 43] width 23 height 13
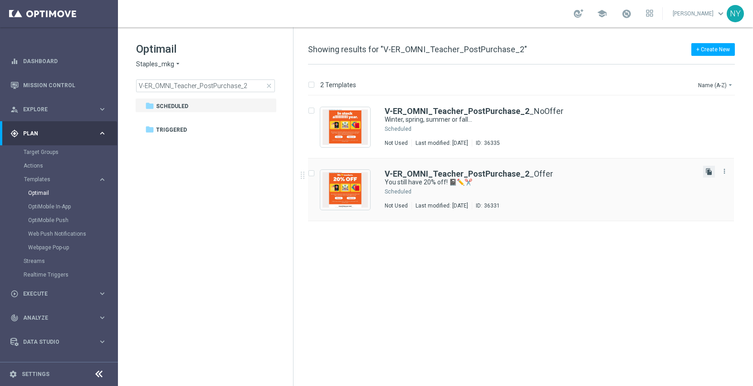
click at [709, 169] on icon "file_copy" at bounding box center [708, 171] width 7 height 7
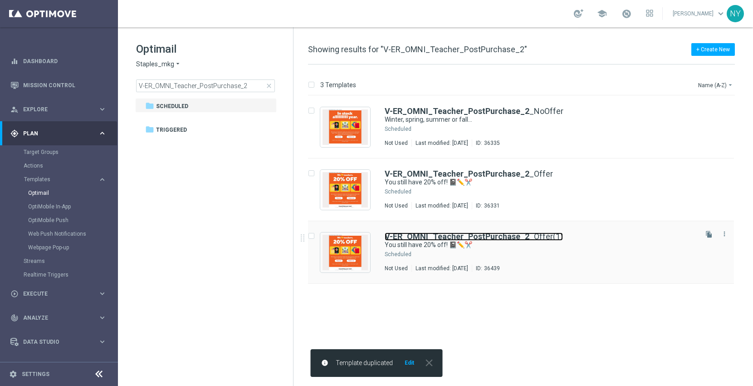
click at [514, 239] on b "V-ER_OMNI_Teacher_PostPurchase_2" at bounding box center [457, 236] width 145 height 10
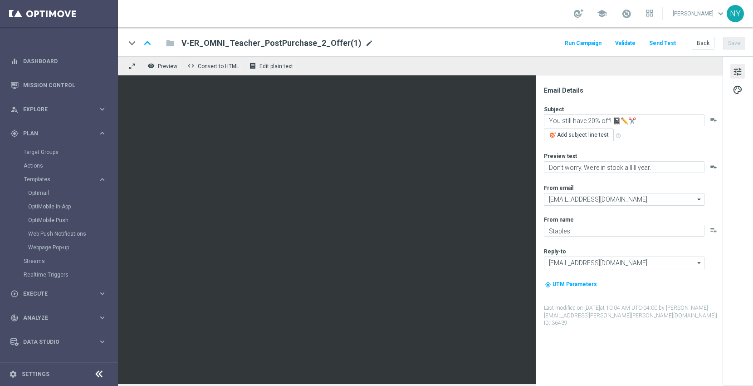
click at [365, 44] on span "mode_edit" at bounding box center [369, 43] width 8 height 8
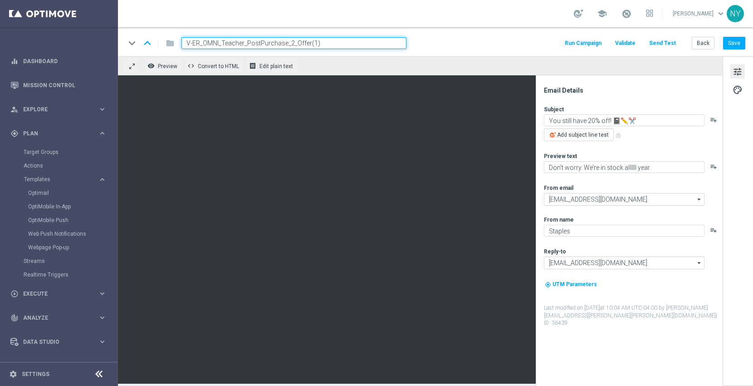
drag, startPoint x: 293, startPoint y: 40, endPoint x: 288, endPoint y: 40, distance: 5.0
click at [288, 40] on input "V-ER_OMNI_Teacher_PostPurchase_2_Offer(1)" at bounding box center [293, 43] width 225 height 12
click at [321, 43] on input "V-ER_OMNI_Teacher_PostPurchase_3_Offer(1)" at bounding box center [293, 43] width 225 height 12
type input "V-ER_OMNI_Teacher_PostPurchase_3_Offer"
click at [732, 43] on button "Save" at bounding box center [734, 43] width 22 height 13
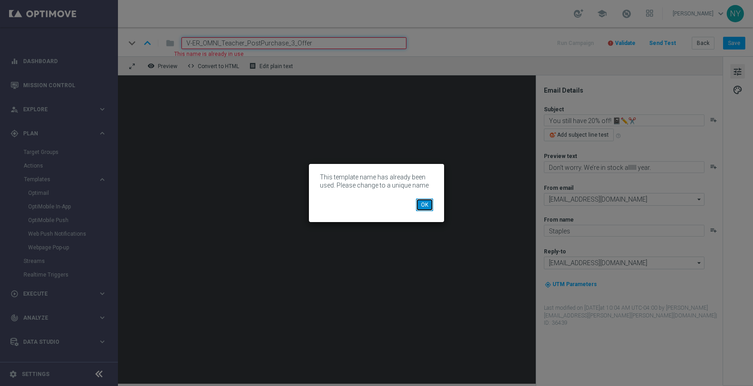
click at [427, 204] on button "OK" at bounding box center [424, 204] width 17 height 13
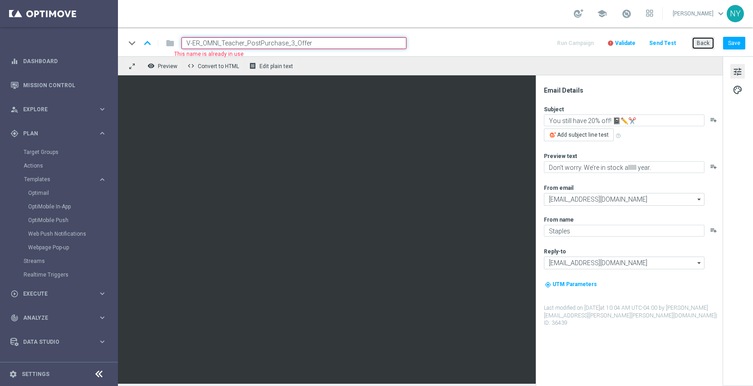
click at [702, 41] on button "Back" at bounding box center [703, 43] width 23 height 13
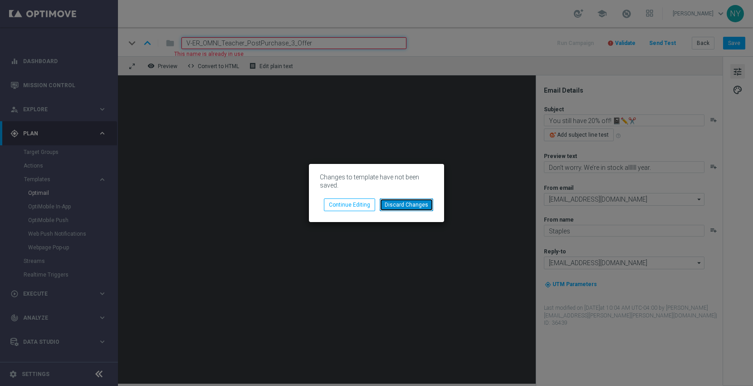
click at [409, 207] on button "Discard Changes" at bounding box center [407, 204] width 54 height 13
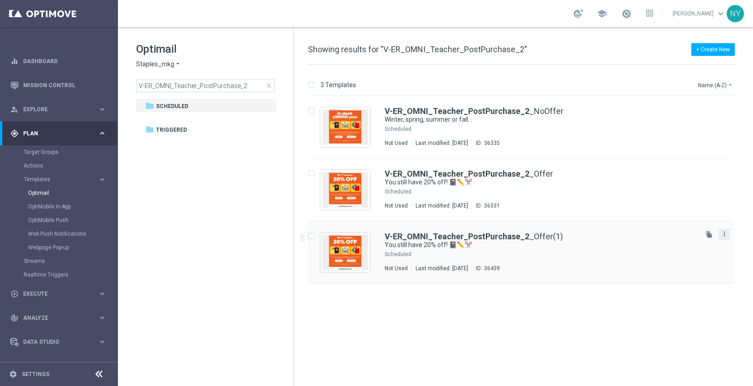
click at [725, 232] on icon "more_vert" at bounding box center [724, 233] width 7 height 7
click at [678, 268] on div "Delete" at bounding box center [688, 268] width 55 height 6
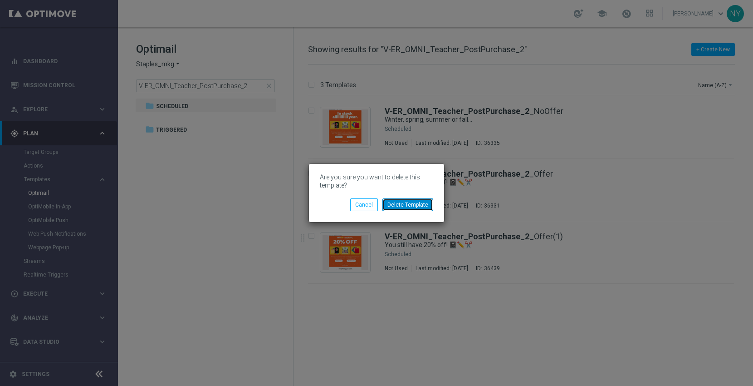
click at [399, 201] on button "Delete Template" at bounding box center [407, 204] width 51 height 13
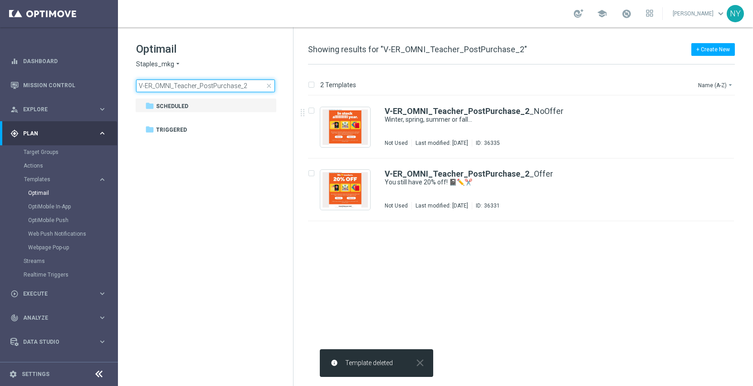
click at [253, 88] on input "V-ER_OMNI_Teacher_PostPurchase_2" at bounding box center [205, 85] width 139 height 13
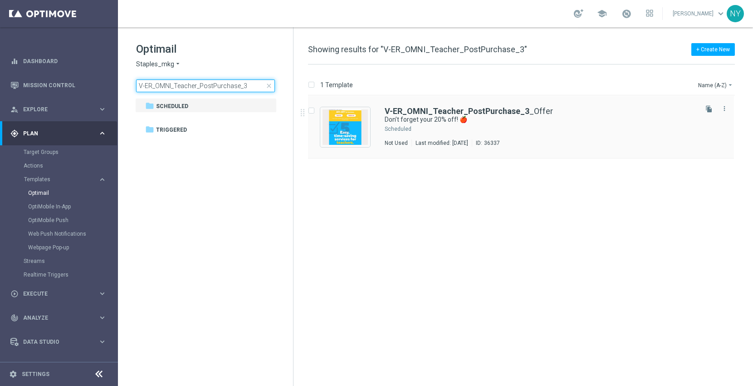
type input "V-ER_OMNI_Teacher_PostPurchase_3"
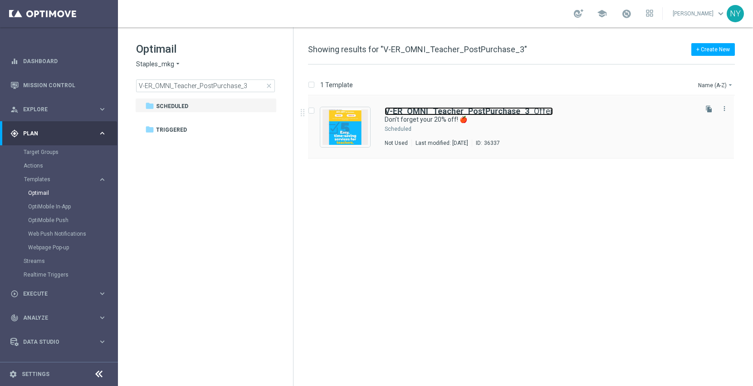
click at [446, 113] on b "V-ER_OMNI_Teacher_PostPurchase_3" at bounding box center [457, 111] width 145 height 10
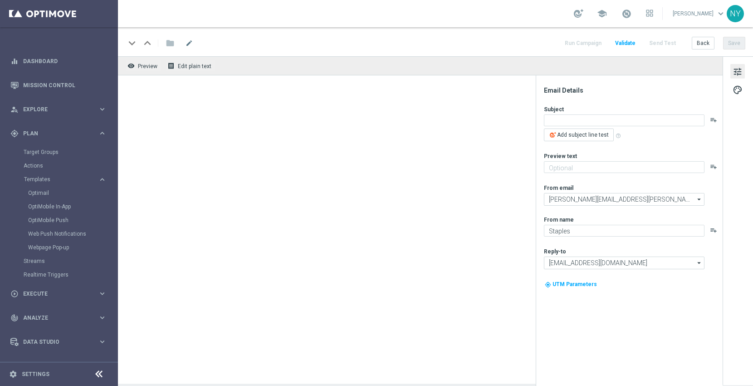
type textarea "Don’t forget your 20% off! 🍎"
type textarea "Plus discover 5 time-saving services for teachers."
type input "[EMAIL_ADDRESS][DOMAIN_NAME]"
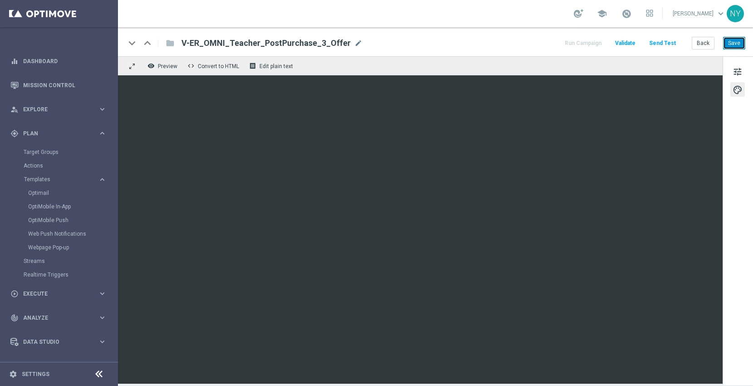
click at [735, 43] on button "Save" at bounding box center [734, 43] width 22 height 13
click at [733, 42] on button "Save" at bounding box center [734, 43] width 22 height 13
click at [739, 71] on span "tune" at bounding box center [738, 72] width 10 height 12
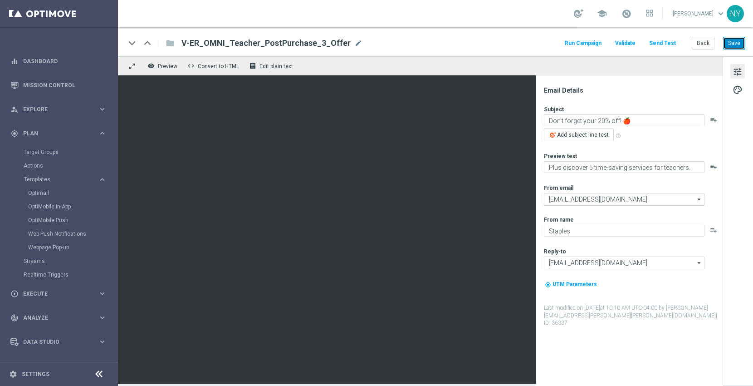
click at [739, 39] on button "Save" at bounding box center [734, 43] width 22 height 13
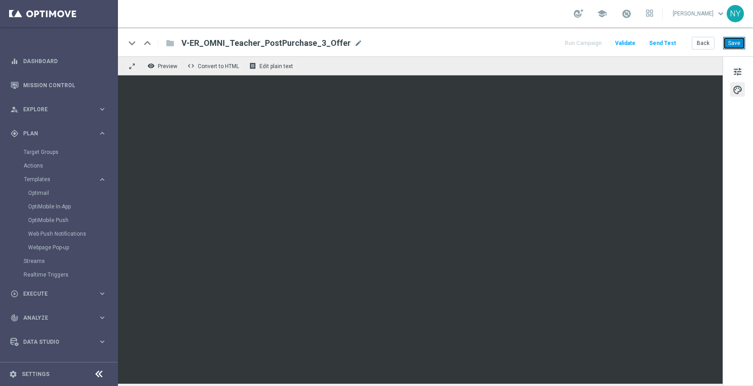
click at [734, 44] on button "Save" at bounding box center [734, 43] width 22 height 13
click at [734, 42] on button "Save" at bounding box center [734, 43] width 22 height 13
click at [736, 44] on button "Save" at bounding box center [734, 43] width 22 height 13
click at [734, 44] on button "Save" at bounding box center [734, 43] width 22 height 13
click at [735, 43] on button "Save" at bounding box center [734, 43] width 22 height 13
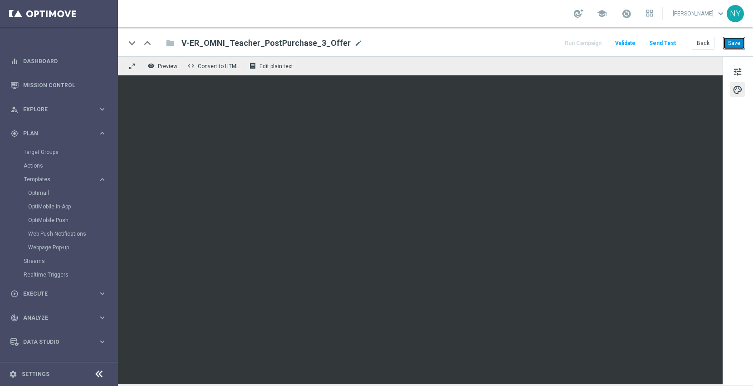
click at [738, 39] on button "Save" at bounding box center [734, 43] width 22 height 13
click at [732, 42] on button "Save" at bounding box center [734, 43] width 22 height 13
click at [731, 38] on button "Save" at bounding box center [734, 43] width 22 height 13
click at [730, 40] on button "Save" at bounding box center [734, 43] width 22 height 13
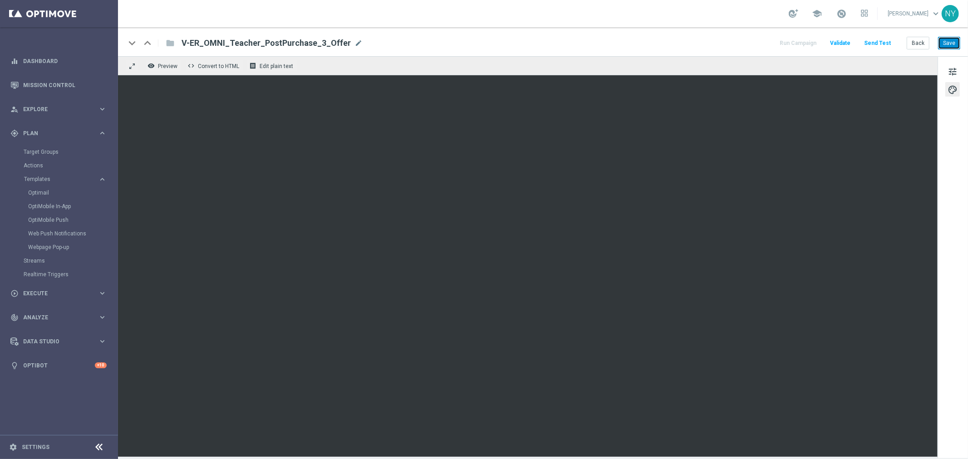
click at [950, 44] on button "Save" at bounding box center [949, 43] width 22 height 13
click at [882, 41] on button "Send Test" at bounding box center [876, 43] width 29 height 12
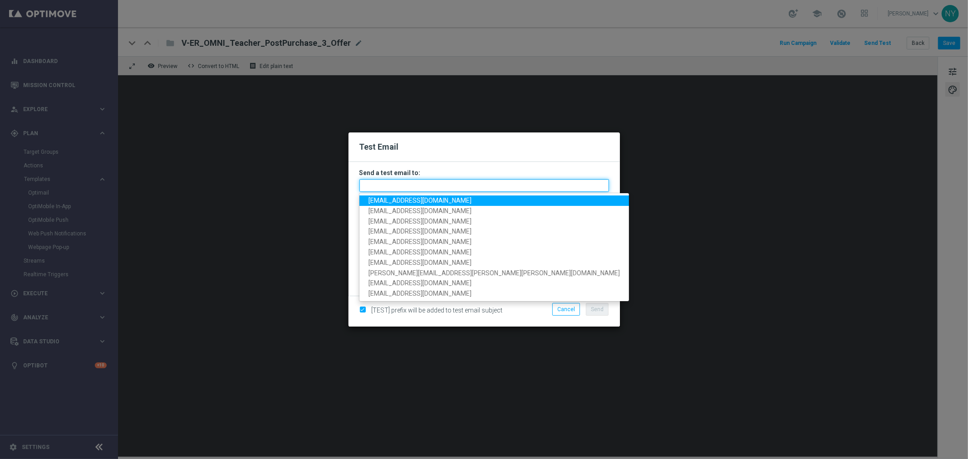
click at [398, 182] on input "text" at bounding box center [484, 185] width 250 height 13
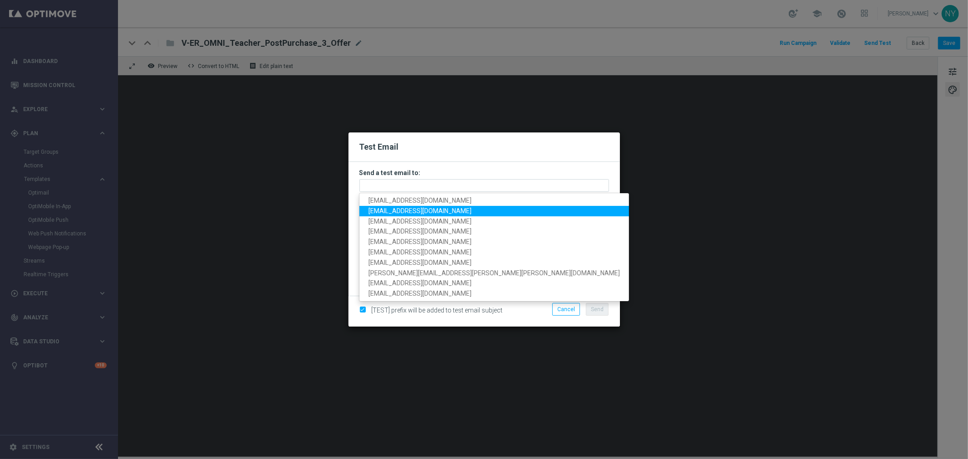
click at [398, 209] on span "[EMAIL_ADDRESS][DOMAIN_NAME]" at bounding box center [419, 210] width 103 height 7
type input "[EMAIL_ADDRESS][DOMAIN_NAME]"
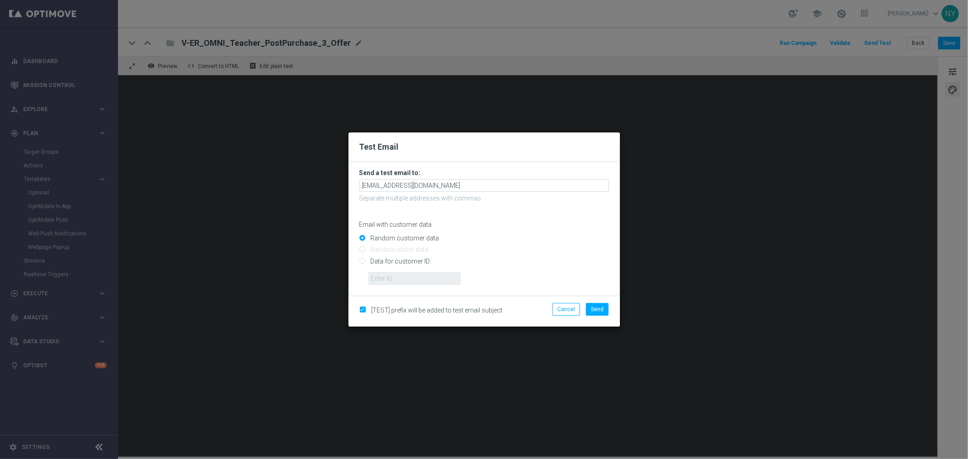
click at [361, 260] on input "Data for customer ID:" at bounding box center [484, 265] width 250 height 13
radio input "true"
click at [378, 284] on input "text" at bounding box center [414, 278] width 92 height 13
paste input "10000006208"
type input "10000006208"
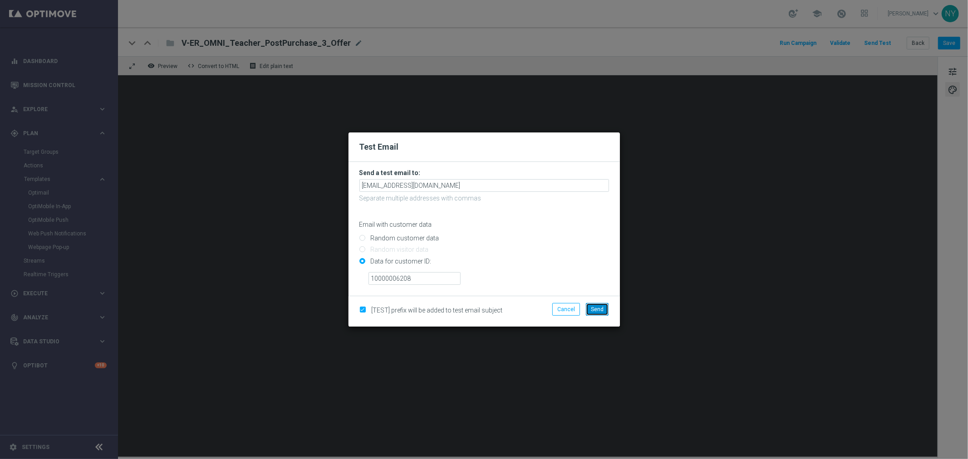
click at [597, 306] on span "Send" at bounding box center [597, 309] width 13 height 6
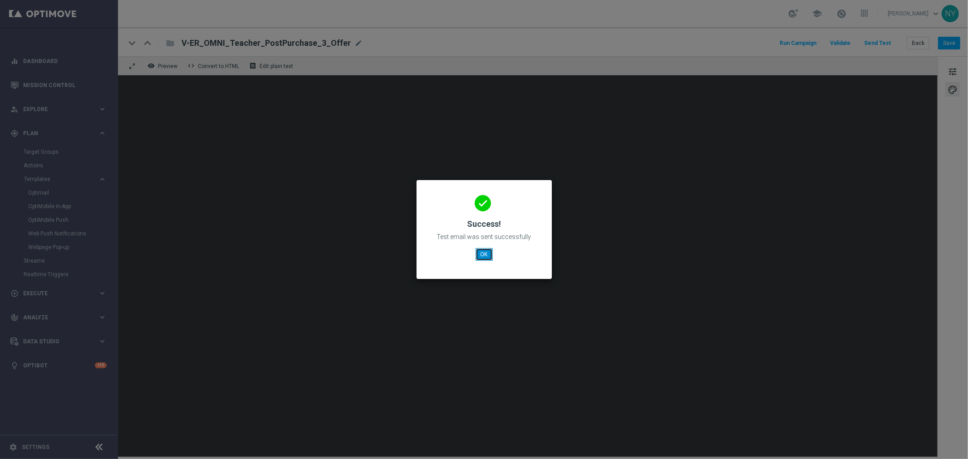
click at [487, 256] on button "OK" at bounding box center [483, 254] width 17 height 13
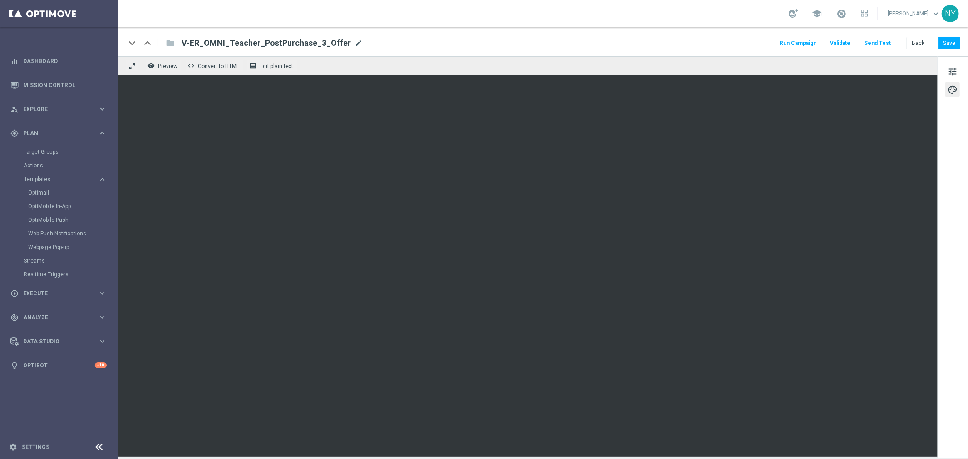
click at [354, 43] on span "mode_edit" at bounding box center [358, 43] width 8 height 8
drag, startPoint x: 336, startPoint y: 43, endPoint x: 69, endPoint y: 30, distance: 267.0
click at [70, 30] on main "equalizer Dashboard Mission Control" at bounding box center [484, 229] width 968 height 459
click at [952, 42] on button "Save" at bounding box center [949, 43] width 22 height 13
click at [954, 42] on button "Save" at bounding box center [949, 43] width 22 height 13
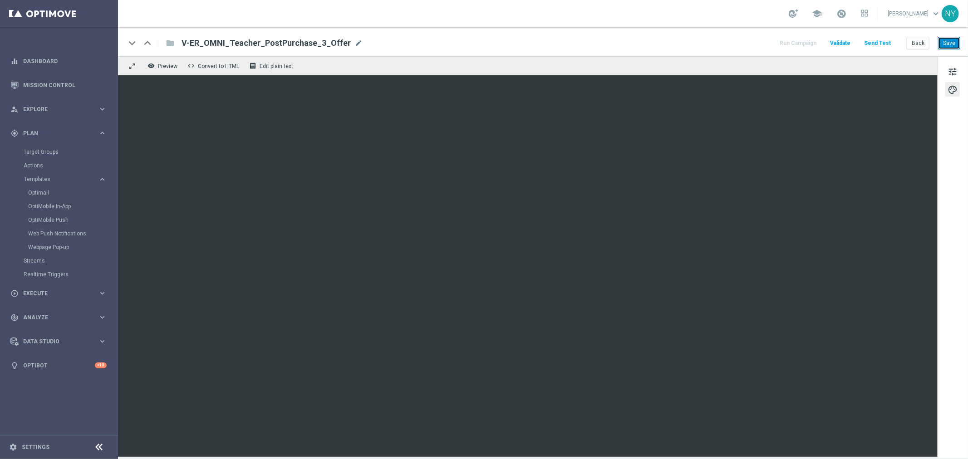
click at [952, 43] on button "Save" at bounding box center [949, 43] width 22 height 13
click at [952, 44] on button "Save" at bounding box center [949, 43] width 22 height 13
click at [947, 41] on button "Save" at bounding box center [949, 43] width 22 height 13
click at [882, 41] on button "Send Test" at bounding box center [876, 43] width 29 height 12
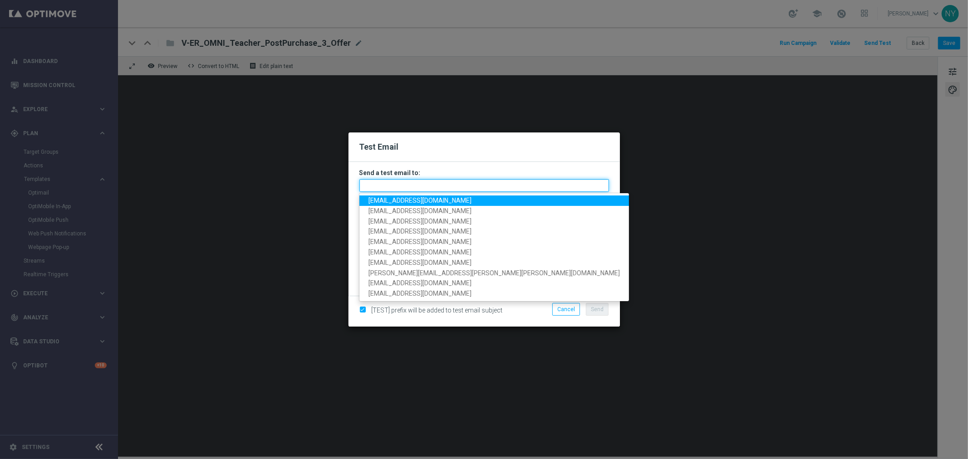
click at [383, 185] on input "text" at bounding box center [484, 185] width 250 height 13
paste input "neilyetts3-bir7q@litmusemail.com"
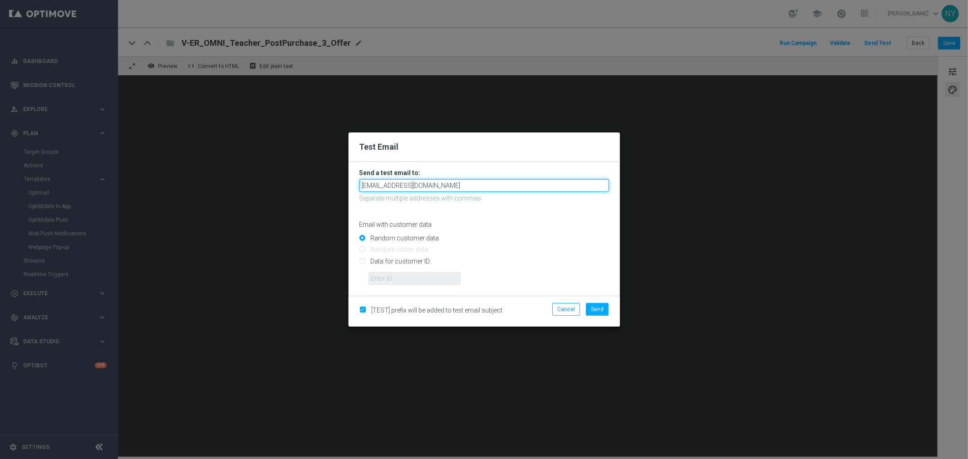
type input "neilyetts3-bir7q@litmusemail.com"
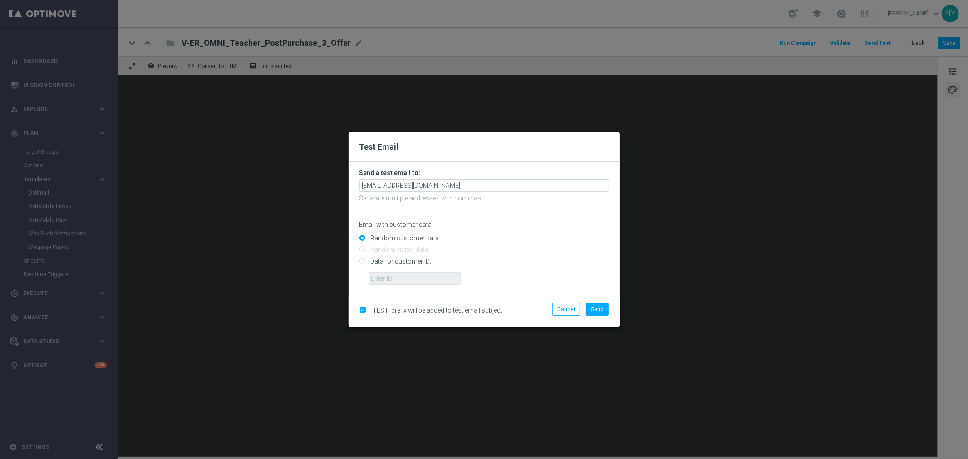
click at [467, 233] on div "Random customer data" at bounding box center [484, 236] width 250 height 11
click at [362, 260] on input "Data for customer ID:" at bounding box center [484, 265] width 250 height 13
radio input "true"
click at [410, 284] on input "text" at bounding box center [414, 278] width 92 height 13
click at [387, 269] on input "Data for customer ID:" at bounding box center [484, 265] width 250 height 13
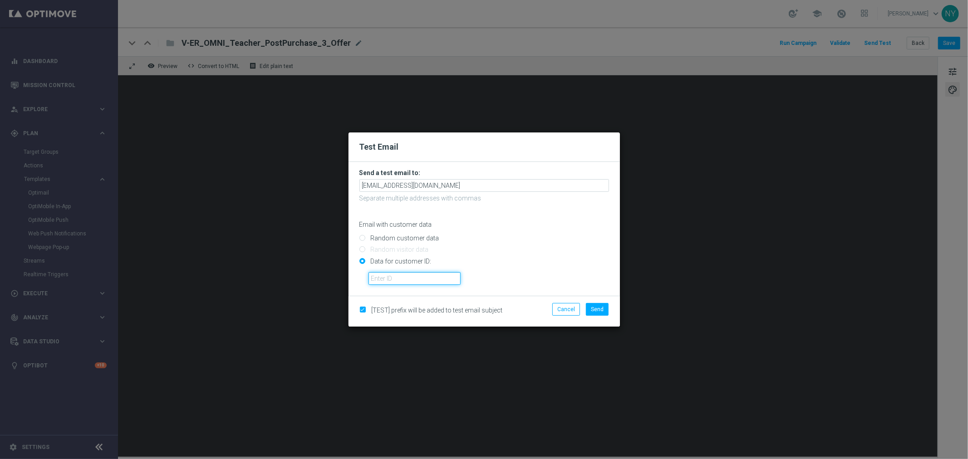
click at [385, 279] on input "text" at bounding box center [414, 278] width 92 height 13
paste input "10000006208"
type input "10000006208"
click at [590, 310] on button "Send" at bounding box center [597, 309] width 23 height 13
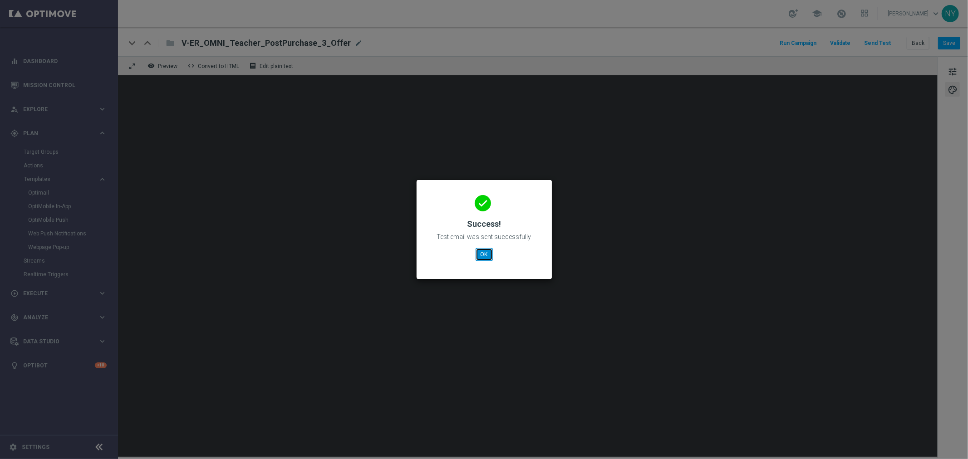
click at [485, 248] on button "OK" at bounding box center [483, 254] width 17 height 13
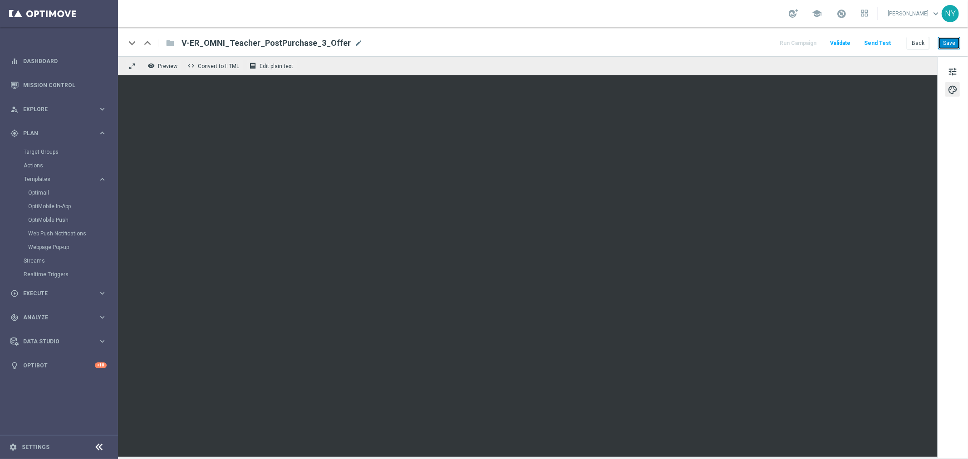
click at [955, 44] on button "Save" at bounding box center [949, 43] width 22 height 13
click at [882, 41] on button "Send Test" at bounding box center [876, 43] width 29 height 12
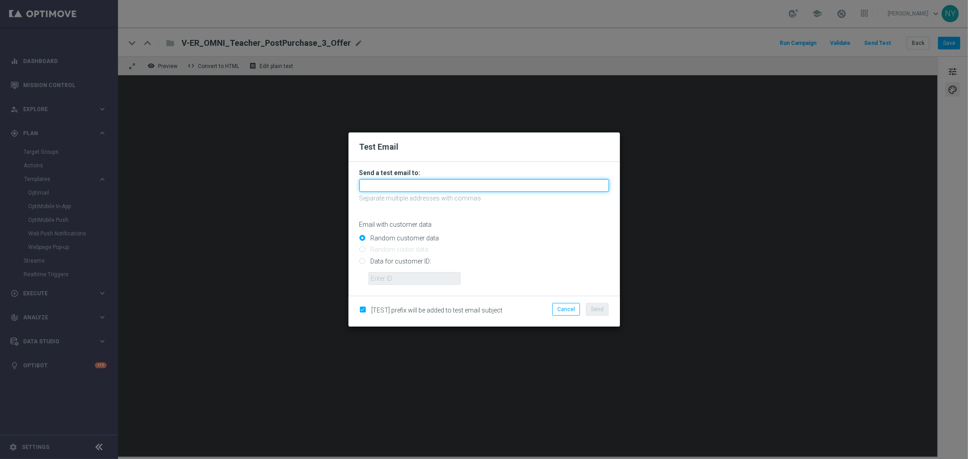
click at [405, 184] on input "text" at bounding box center [484, 185] width 250 height 13
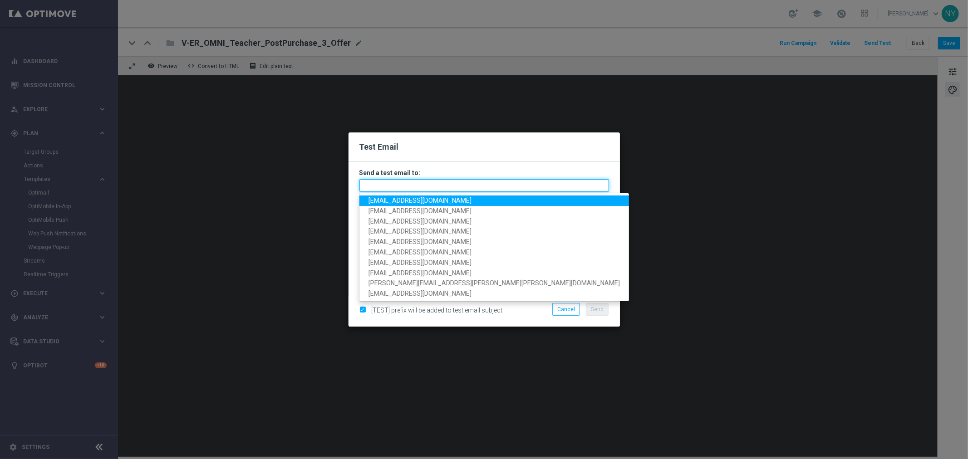
click at [391, 183] on input "text" at bounding box center [484, 185] width 250 height 13
paste input "neilyetts3-bir7q@litmusemail.com"
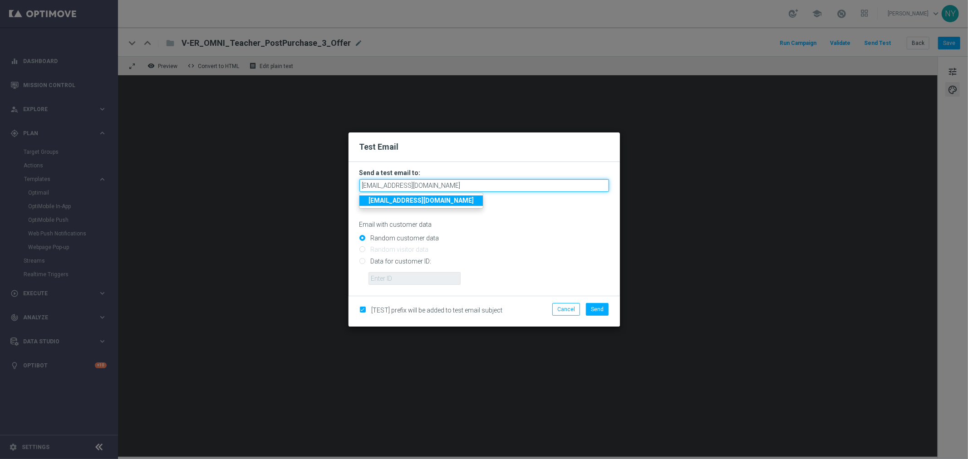
type input "neilyetts3-bir7q@litmusemail.com"
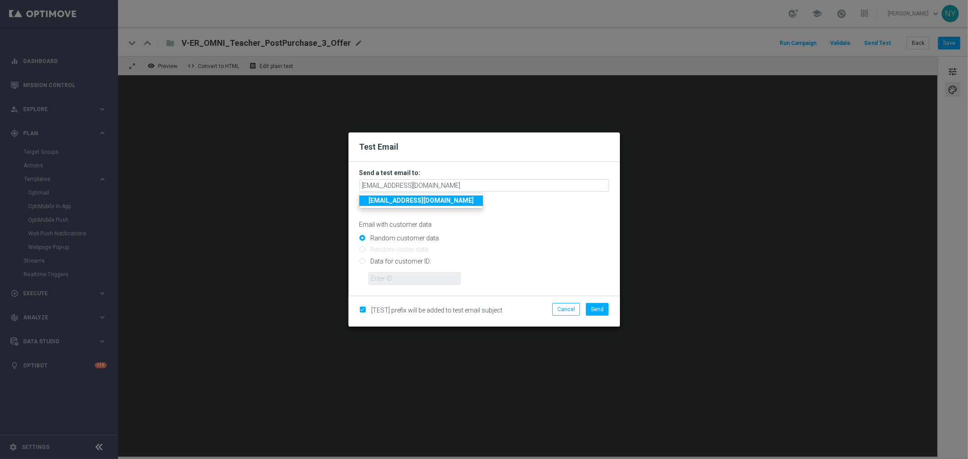
click at [514, 230] on form "Send a test email to: neilyetts3-bir7q@litmusemail.com neilyetts3-bir7q@litmuse…" at bounding box center [484, 227] width 250 height 116
click at [364, 263] on input "Data for customer ID:" at bounding box center [484, 265] width 250 height 13
radio input "true"
click at [388, 270] on input "Data for customer ID:" at bounding box center [484, 265] width 250 height 13
click at [409, 278] on input "text" at bounding box center [414, 278] width 92 height 13
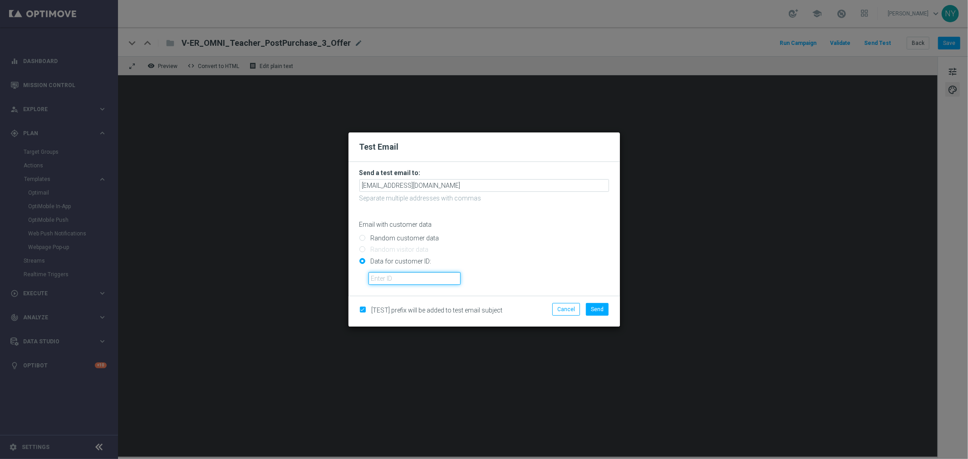
click at [386, 280] on input "text" at bounding box center [414, 278] width 92 height 13
paste input "10000006208"
type input "10000006208"
click at [601, 308] on span "Send" at bounding box center [597, 309] width 13 height 6
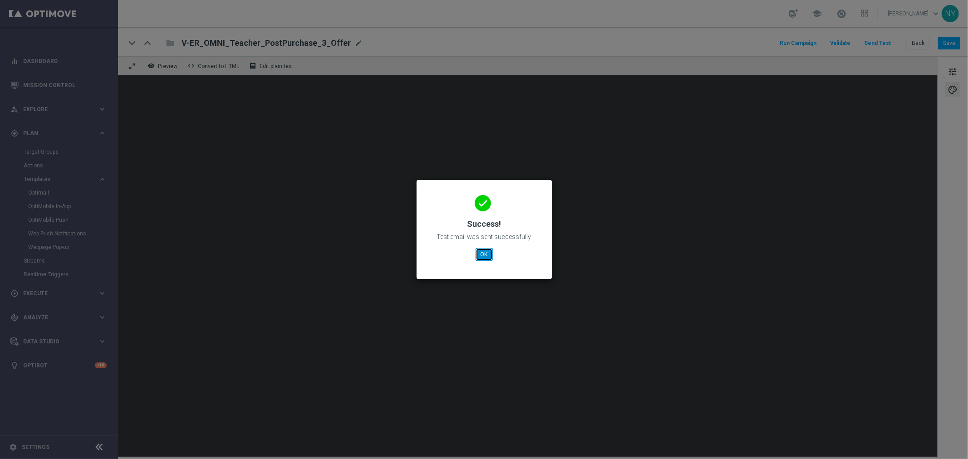
click at [483, 253] on button "OK" at bounding box center [483, 254] width 17 height 13
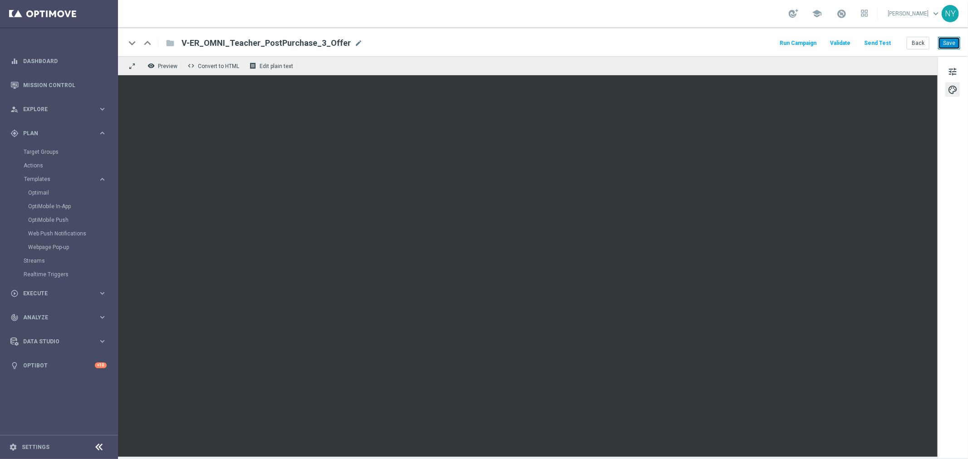
click at [949, 42] on button "Save" at bounding box center [949, 43] width 22 height 13
click at [876, 44] on button "Send Test" at bounding box center [876, 43] width 29 height 12
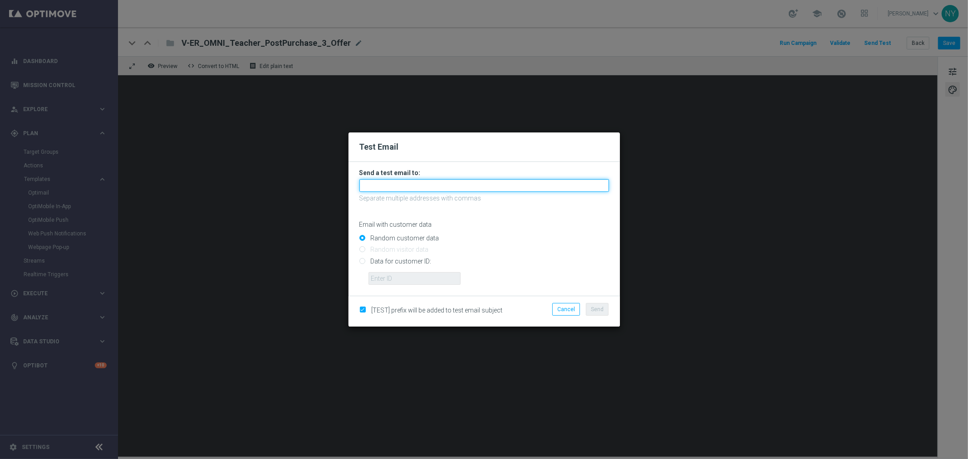
click at [378, 185] on input "text" at bounding box center [484, 185] width 250 height 13
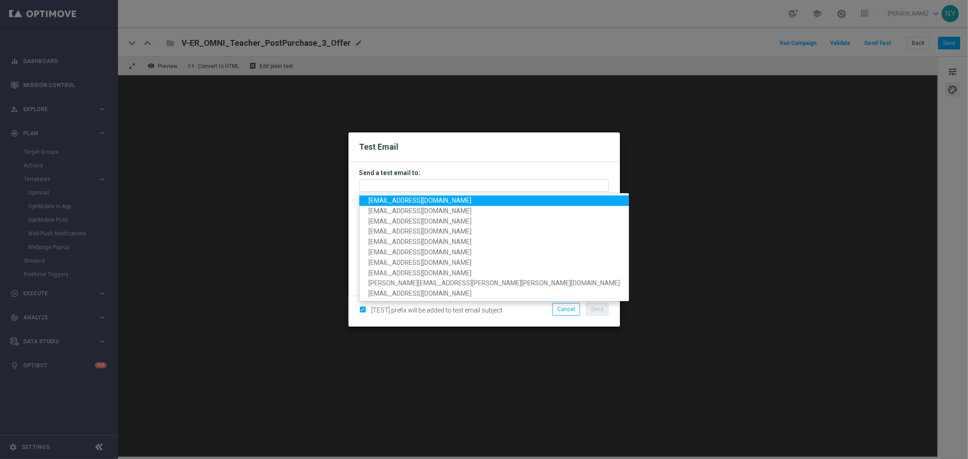
click at [389, 200] on span "neilyetts3-bir7q@litmusemail.com" at bounding box center [419, 200] width 103 height 7
type input "neilyetts3-bir7q@litmusemail.com"
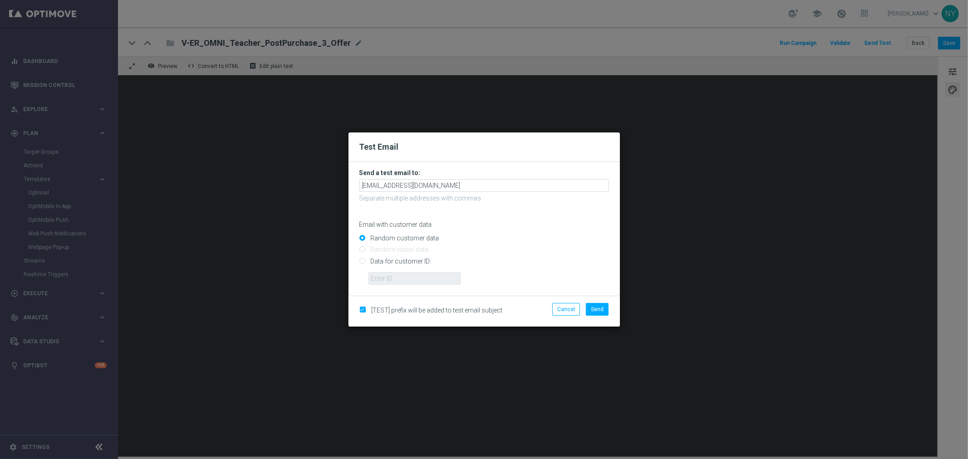
click at [361, 262] on input "Data for customer ID:" at bounding box center [484, 265] width 250 height 13
radio input "true"
click at [386, 271] on input "Data for customer ID:" at bounding box center [484, 265] width 250 height 13
click at [381, 277] on input "text" at bounding box center [414, 278] width 92 height 13
paste input "10000006208"
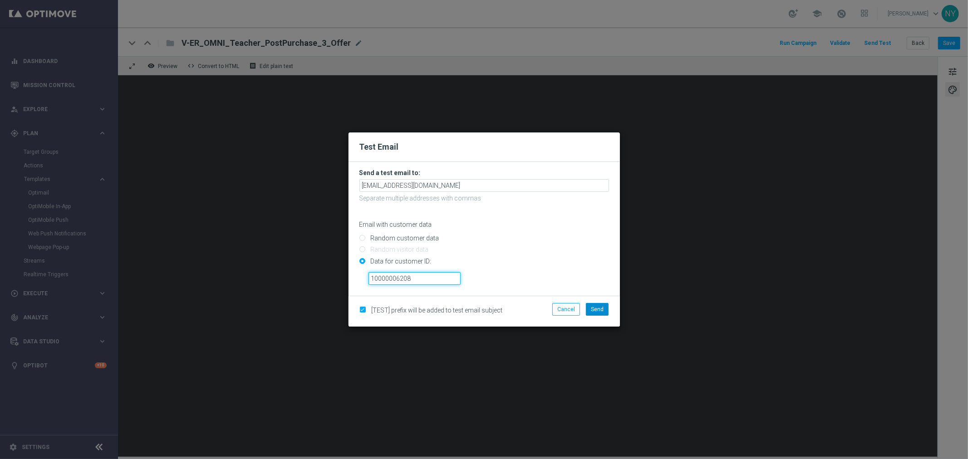
type input "10000006208"
click at [604, 312] on button "Send" at bounding box center [597, 309] width 23 height 13
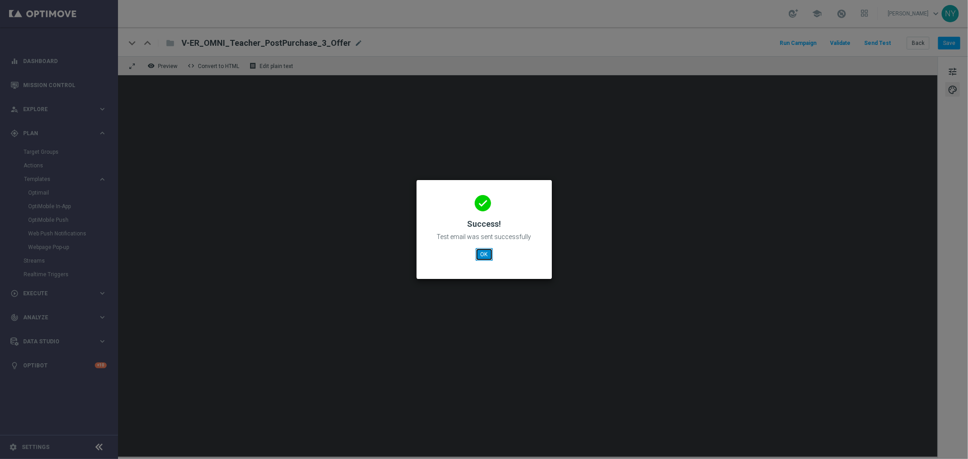
click at [481, 254] on button "OK" at bounding box center [483, 254] width 17 height 13
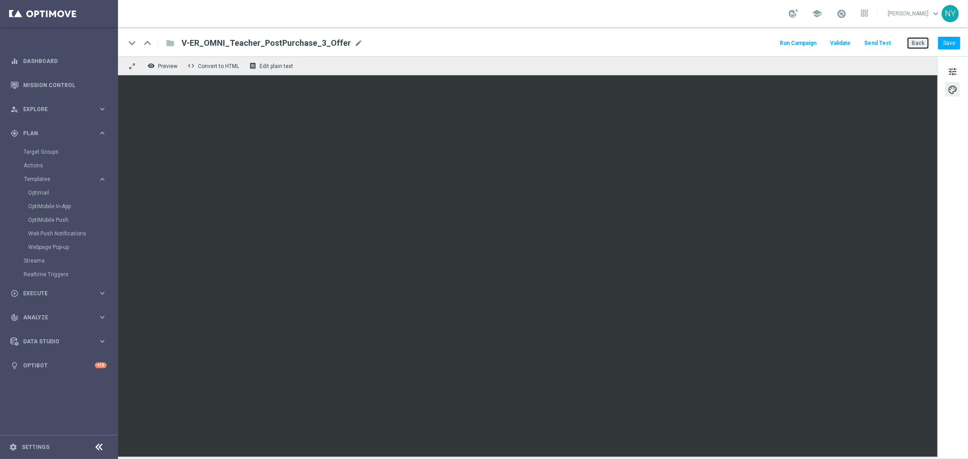
click at [919, 41] on button "Back" at bounding box center [917, 43] width 23 height 13
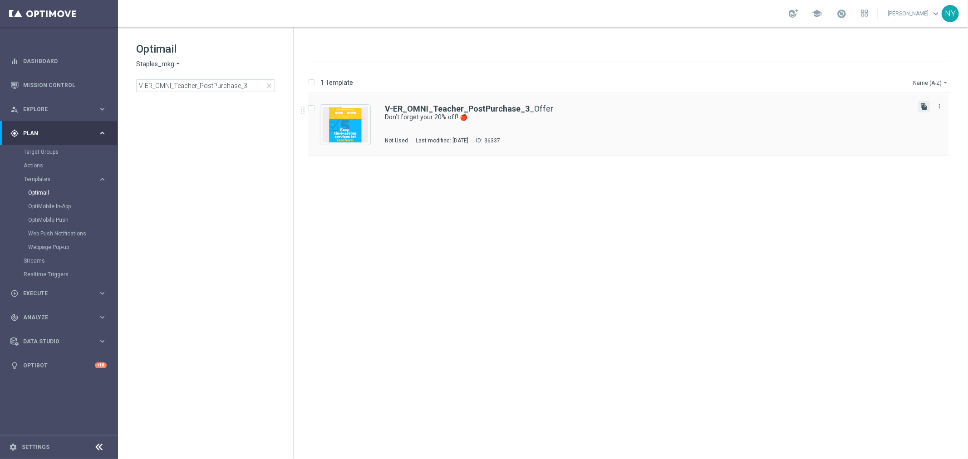
click at [926, 103] on icon "file_copy" at bounding box center [923, 106] width 7 height 7
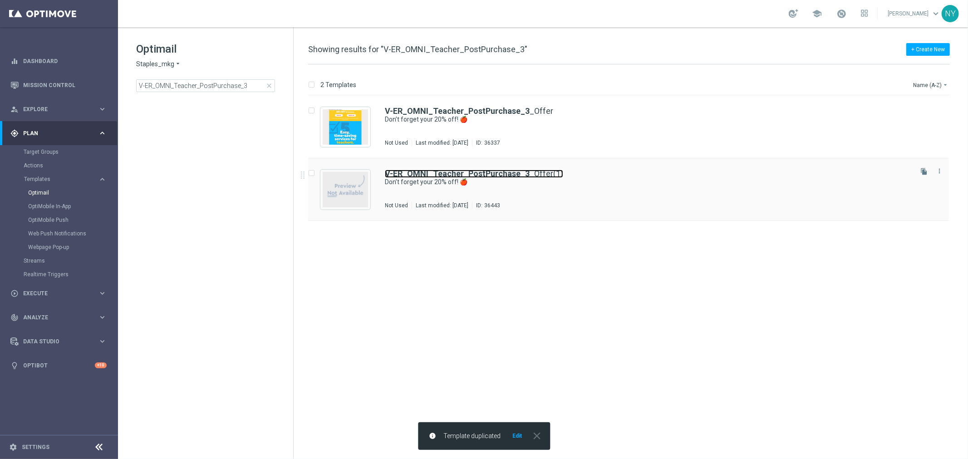
click at [514, 175] on b "V-ER_OMNI_Teacher_PostPurchase_3" at bounding box center [457, 174] width 145 height 10
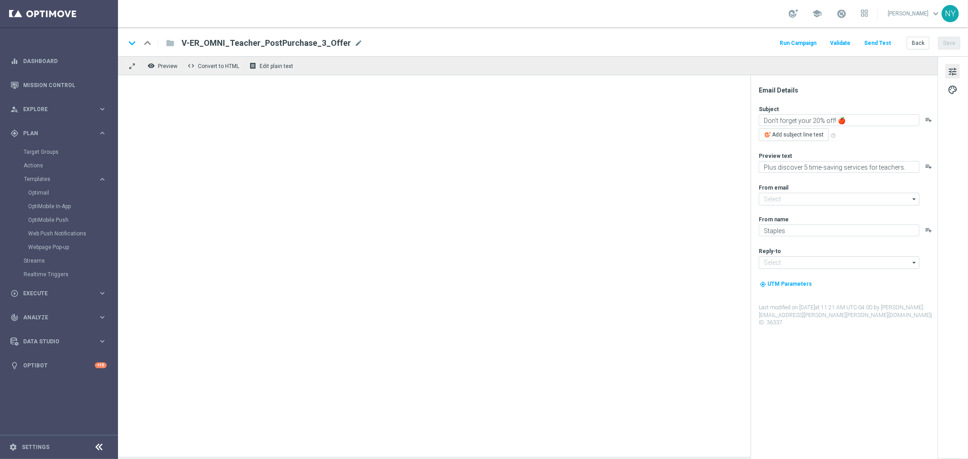
type input "[EMAIL_ADDRESS][DOMAIN_NAME]"
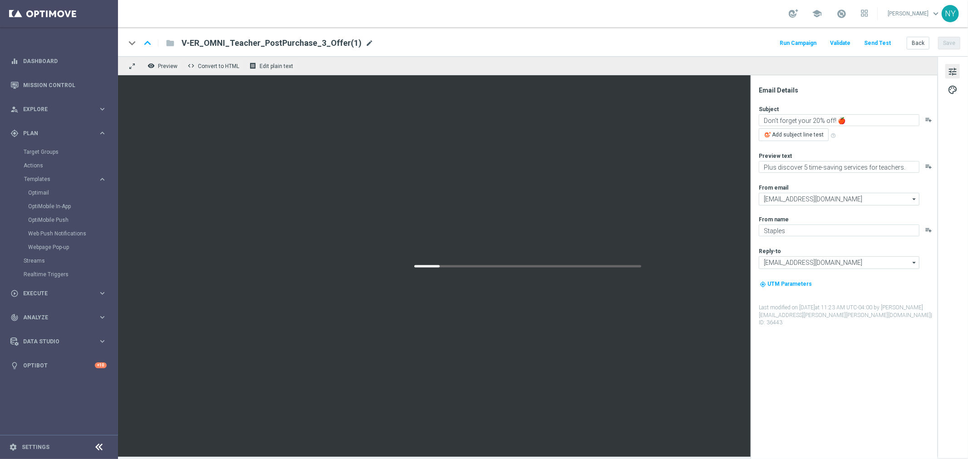
click at [365, 42] on span "mode_edit" at bounding box center [369, 43] width 8 height 8
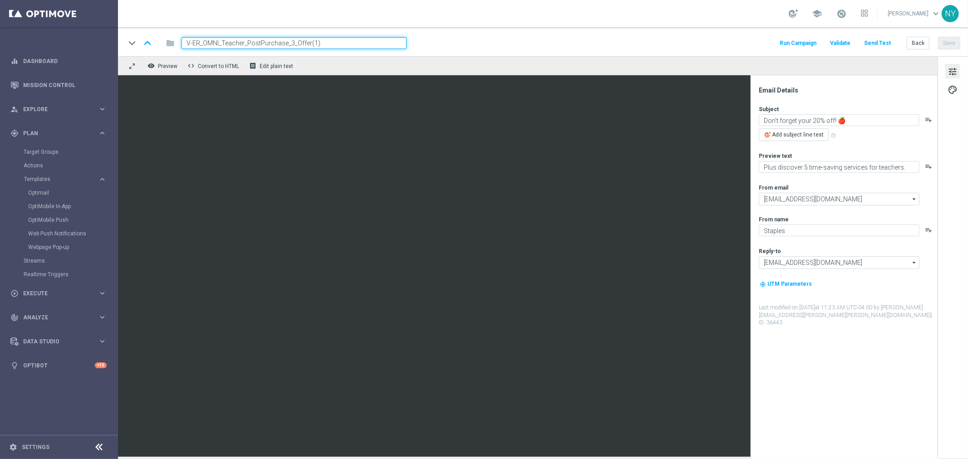
click at [295, 44] on input "V-ER_OMNI_Teacher_PostPurchase_3_Offer(1)" at bounding box center [293, 43] width 225 height 12
click at [327, 41] on input "V-ER_OMNI_Teacher_PostPurchase_3_NoOffer(1)" at bounding box center [293, 43] width 225 height 12
type input "V-ER_OMNI_Teacher_PostPurchase_3_NoOffer"
click at [949, 44] on button "Save" at bounding box center [949, 43] width 22 height 13
paste textarea "5 time-saving services for teachers"
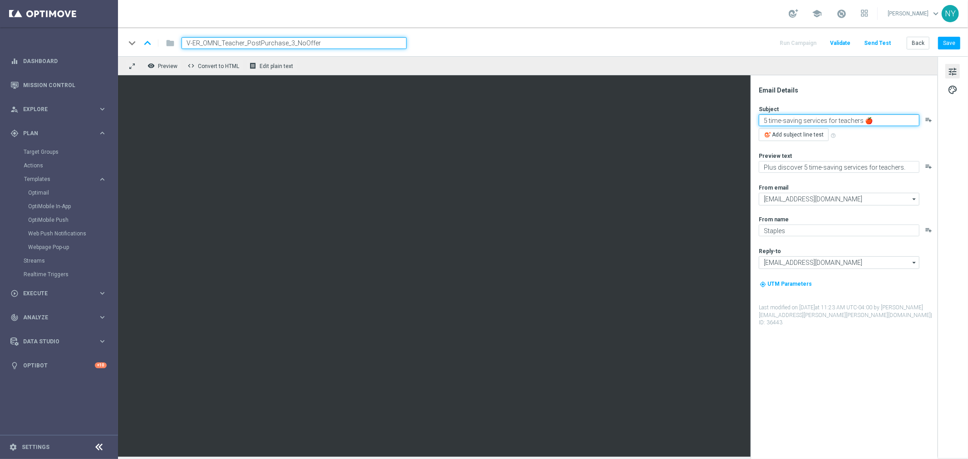
type textarea "5 time-saving services for teachers 🍎"
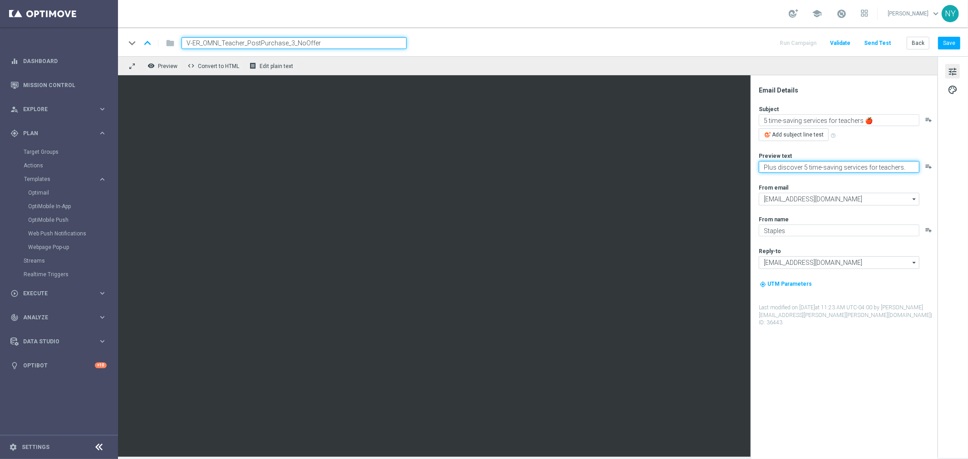
paste textarea "Oh, and did we mention they’re easy?"
type textarea "Oh, and did we mention they’re easy?"
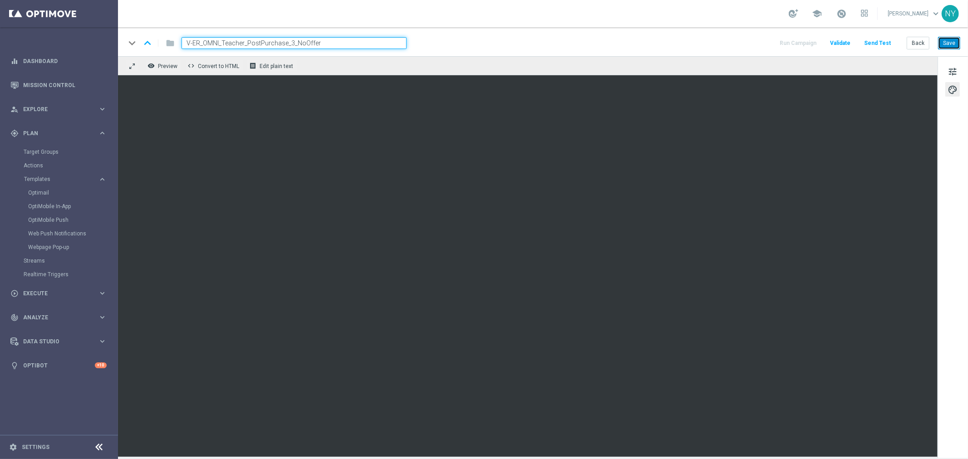
click at [949, 42] on button "Save" at bounding box center [949, 43] width 22 height 13
click at [872, 41] on button "Send Test" at bounding box center [876, 43] width 29 height 12
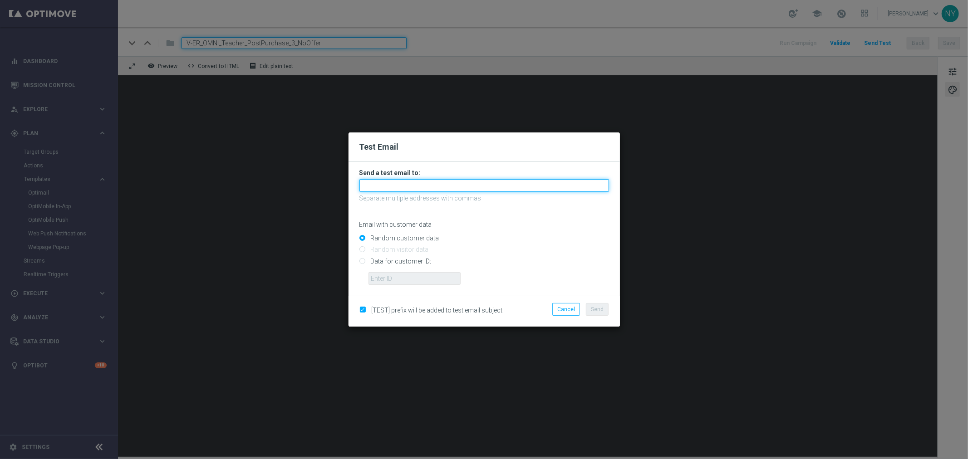
click at [381, 187] on input "text" at bounding box center [484, 185] width 250 height 13
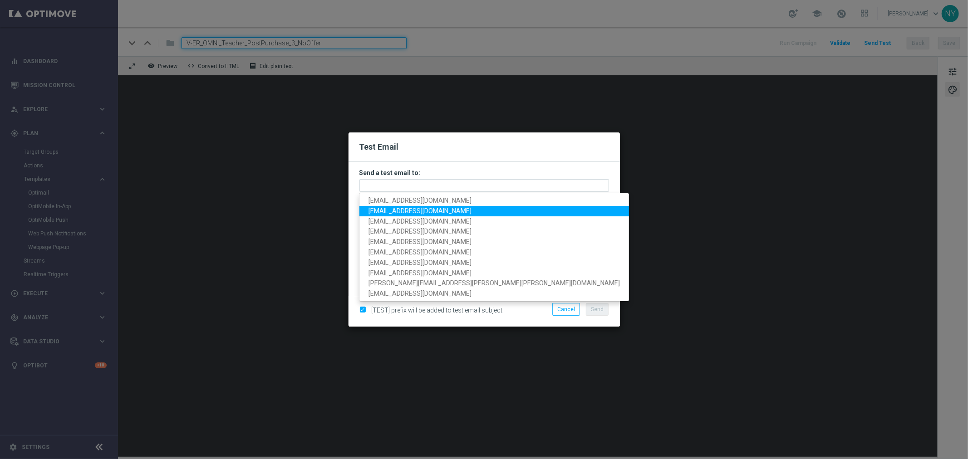
click at [387, 209] on span "[EMAIL_ADDRESS][DOMAIN_NAME]" at bounding box center [419, 210] width 103 height 7
type input "[EMAIL_ADDRESS][DOMAIN_NAME]"
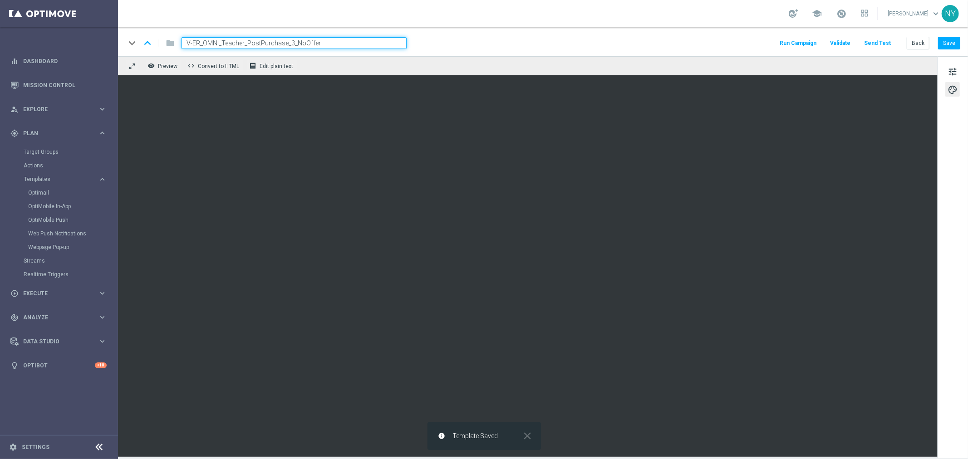
click at [882, 42] on button "Send Test" at bounding box center [876, 43] width 29 height 12
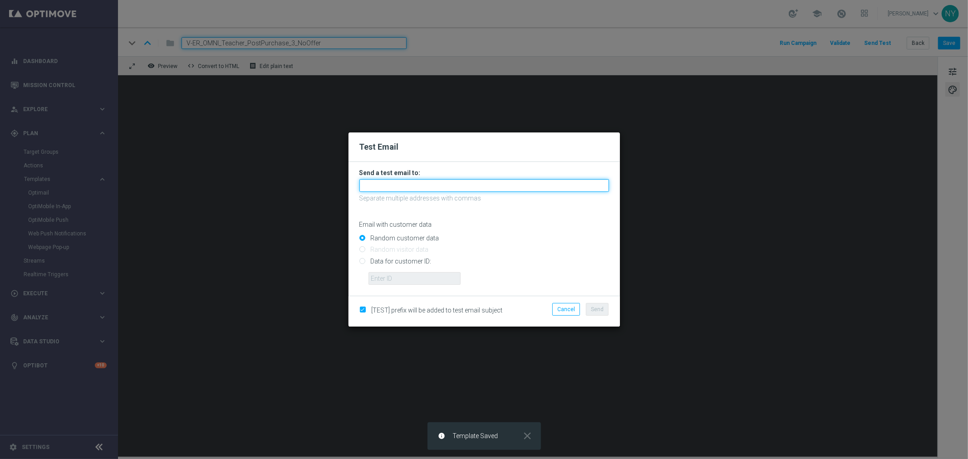
click at [371, 186] on input "text" at bounding box center [484, 185] width 250 height 13
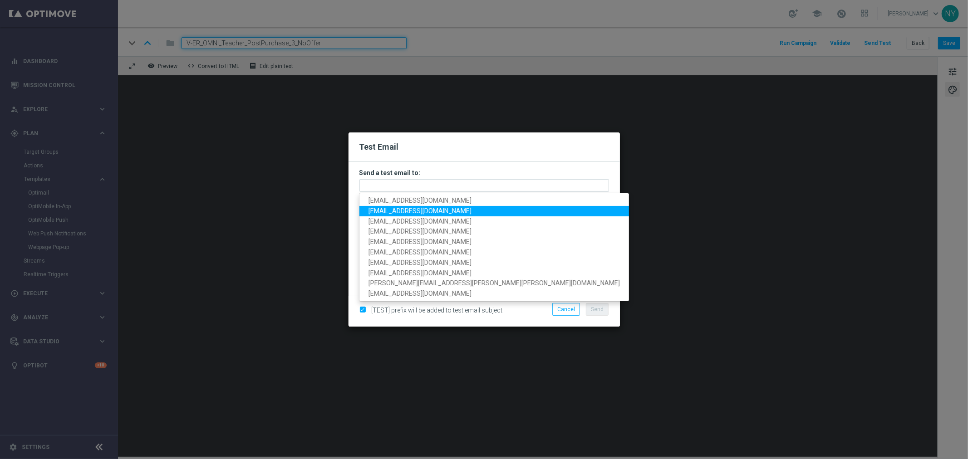
click at [380, 209] on span "[EMAIL_ADDRESS][DOMAIN_NAME]" at bounding box center [419, 210] width 103 height 7
type input "[EMAIL_ADDRESS][DOMAIN_NAME]"
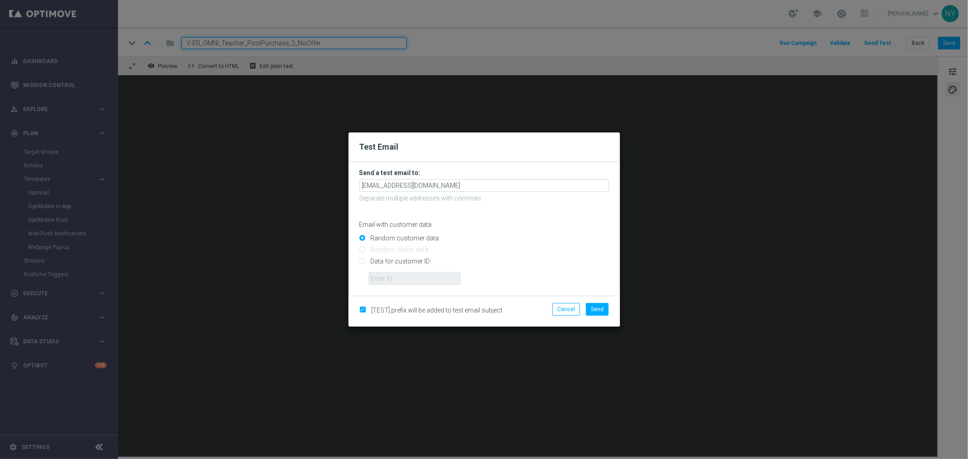
click at [363, 261] on input "Data for customer ID:" at bounding box center [484, 265] width 250 height 13
radio input "true"
click at [379, 279] on input "text" at bounding box center [414, 278] width 92 height 13
paste input "10000006208"
type input "10000006208"
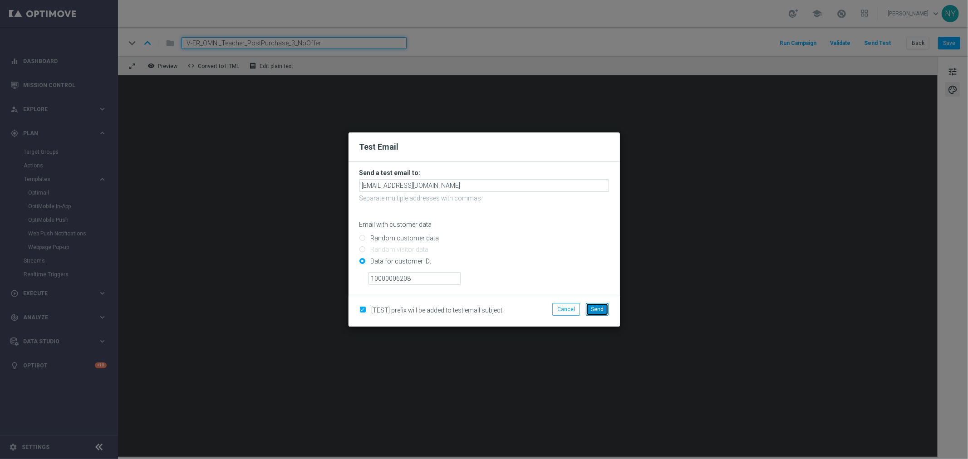
click at [595, 306] on span "Send" at bounding box center [597, 309] width 13 height 6
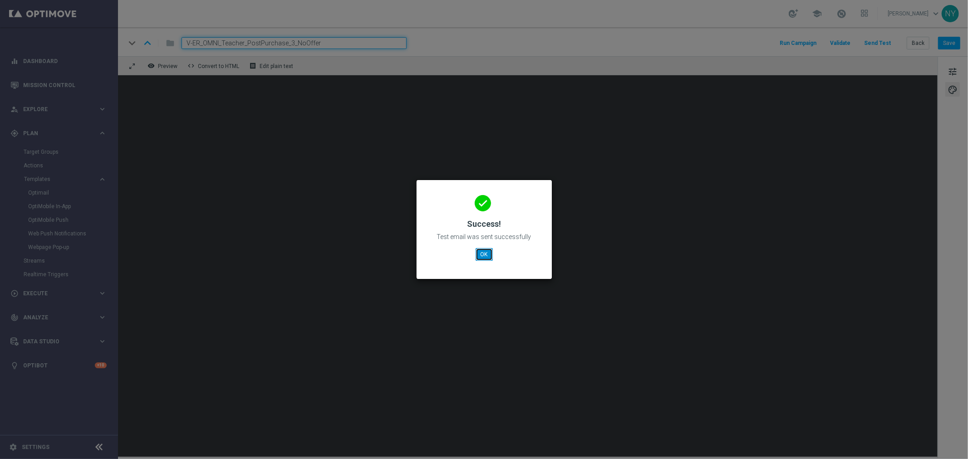
click at [477, 257] on button "OK" at bounding box center [483, 254] width 17 height 13
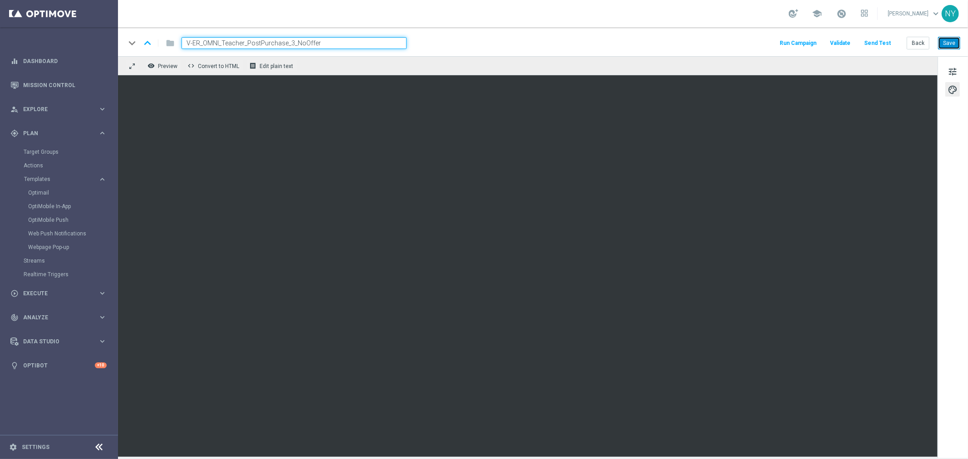
click at [950, 43] on button "Save" at bounding box center [949, 43] width 22 height 13
click at [914, 41] on button "Back" at bounding box center [917, 43] width 23 height 13
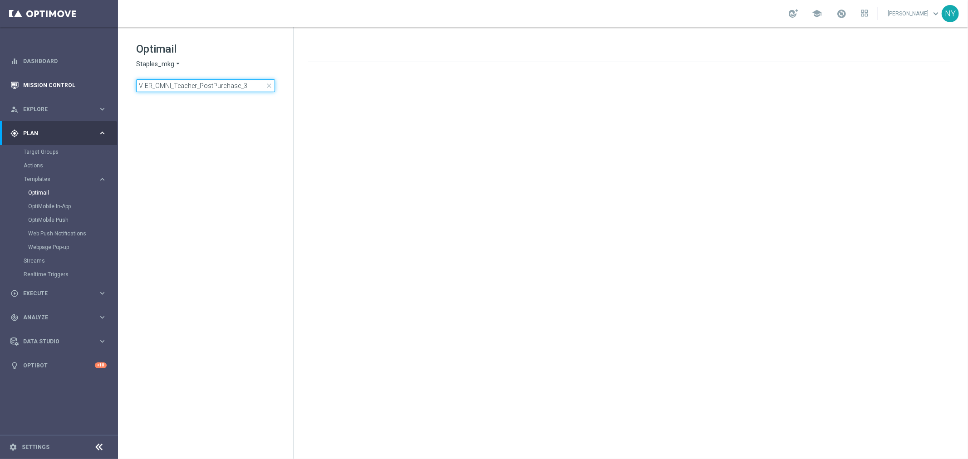
drag, startPoint x: 248, startPoint y: 89, endPoint x: 14, endPoint y: 91, distance: 234.1
click at [14, 91] on main "equalizer Dashboard Mission Control" at bounding box center [484, 229] width 968 height 459
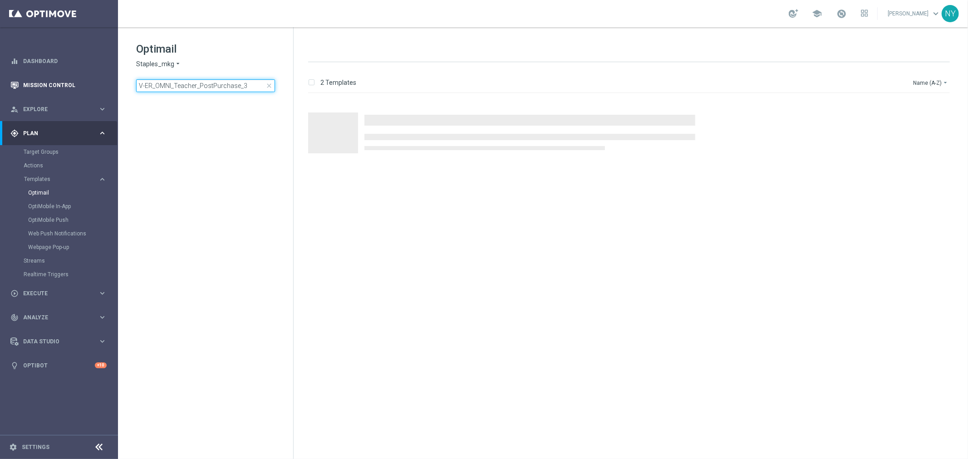
type input "V-ER_OMNI_L1_PrintBundle_Generic"
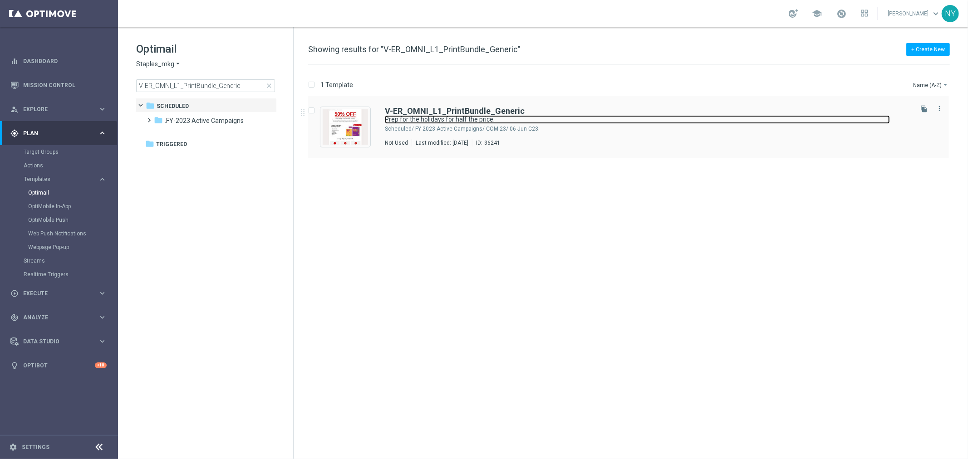
click at [430, 116] on link "Prep for the holidays for half the price." at bounding box center [637, 119] width 505 height 9
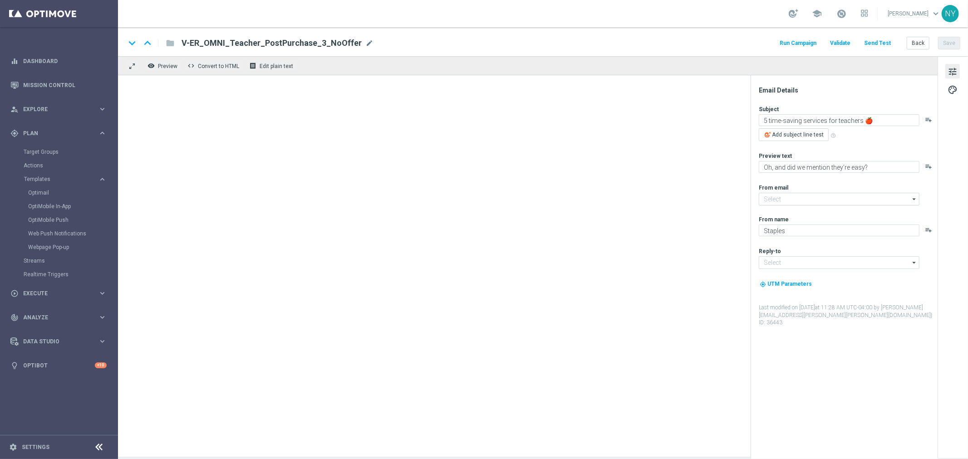
type input "[EMAIL_ADDRESS][DOMAIN_NAME]"
type textarea "Prep for the holidays for half the price."
type textarea "✓Docs ✓Biz cards ✓Posters ✓Postcards ✓Flyers ✓Yard signs"
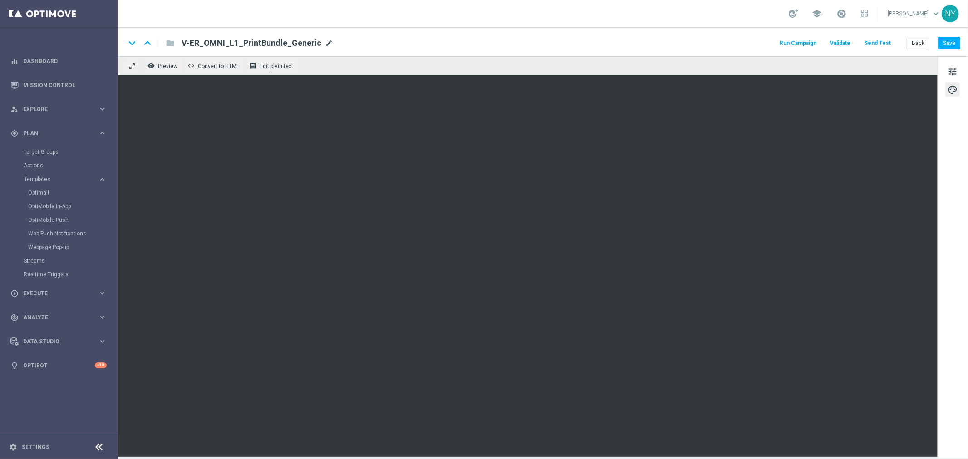
click at [325, 42] on span "mode_edit" at bounding box center [329, 43] width 8 height 8
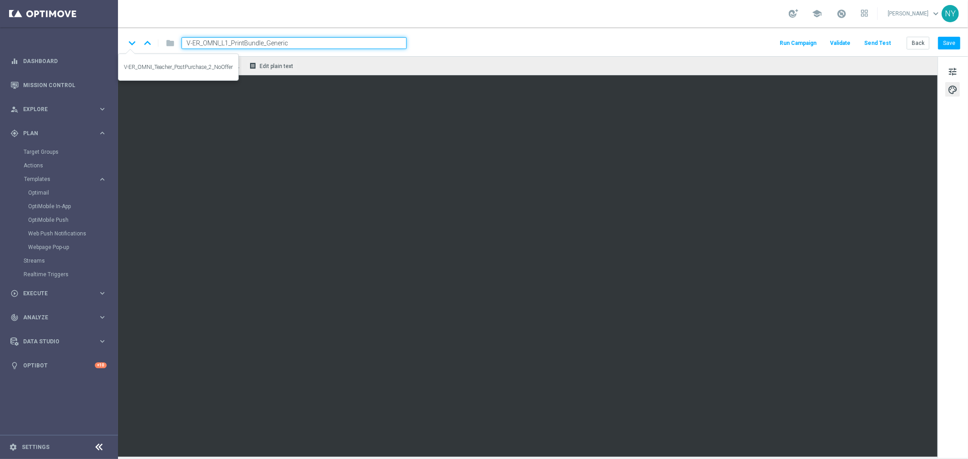
drag, startPoint x: 295, startPoint y: 40, endPoint x: 137, endPoint y: 38, distance: 158.4
click at [137, 38] on div "keyboard_arrow_down keyboard_arrow_up folder V-ER_OMNI_L1_PrintBundle_Generic" at bounding box center [265, 43] width 281 height 12
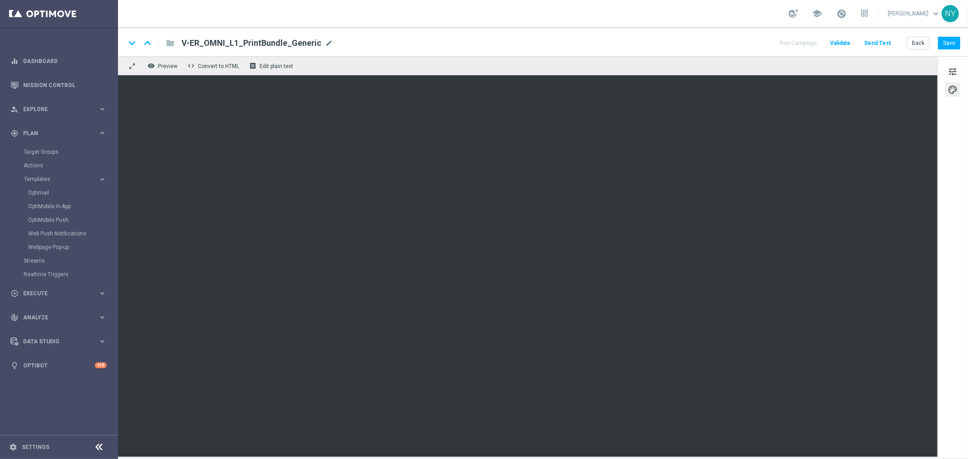
click at [318, 39] on div "V-ER_OMNI_L1_PrintBundle_Generic mode_edit" at bounding box center [257, 43] width 152 height 12
click at [316, 44] on input "V-ER_OMNI_L1_PrintBundle_Generic" at bounding box center [293, 43] width 225 height 12
drag, startPoint x: 316, startPoint y: 43, endPoint x: 162, endPoint y: 42, distance: 154.3
click at [163, 43] on div "keyboard_arrow_down keyboard_arrow_up folder V-ER_OMNI_L1_PrintBundle_Generic" at bounding box center [265, 43] width 281 height 12
click at [916, 44] on button "Back" at bounding box center [917, 43] width 23 height 13
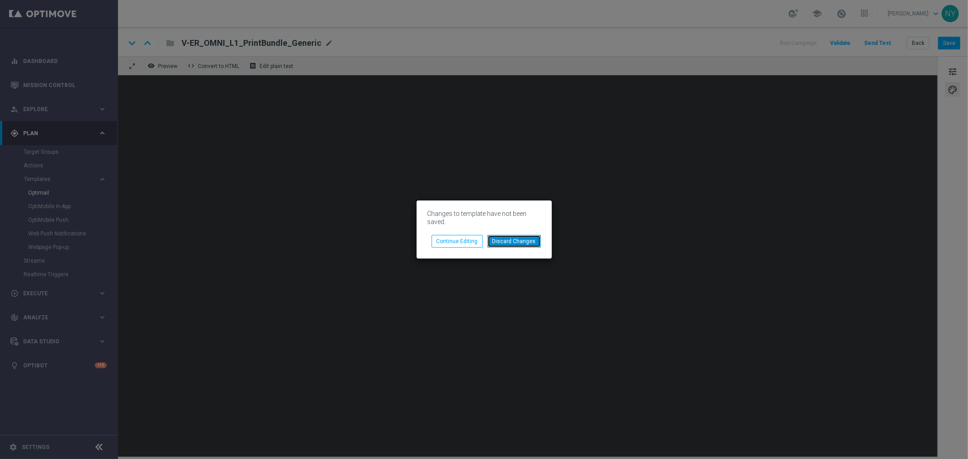
click at [516, 244] on button "Discard Changes" at bounding box center [514, 241] width 54 height 13
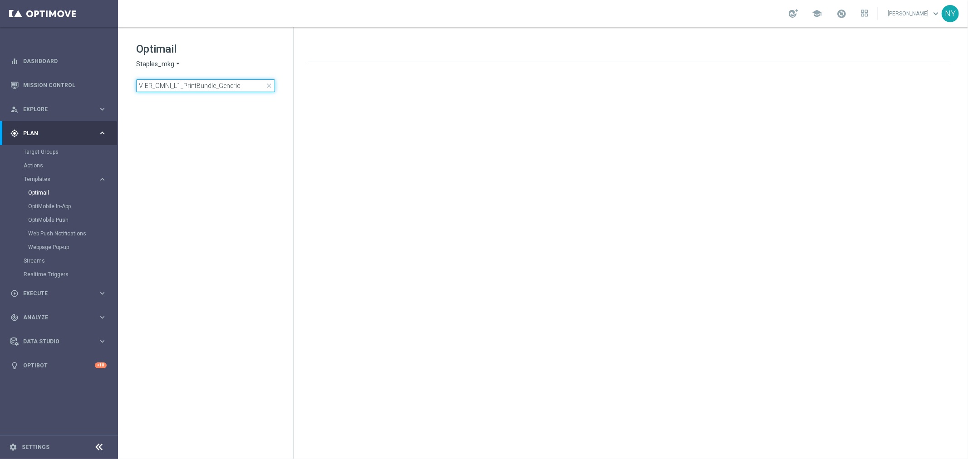
click at [244, 85] on input "V-ER_OMNI_L1_PrintBundle_Generic" at bounding box center [205, 85] width 139 height 13
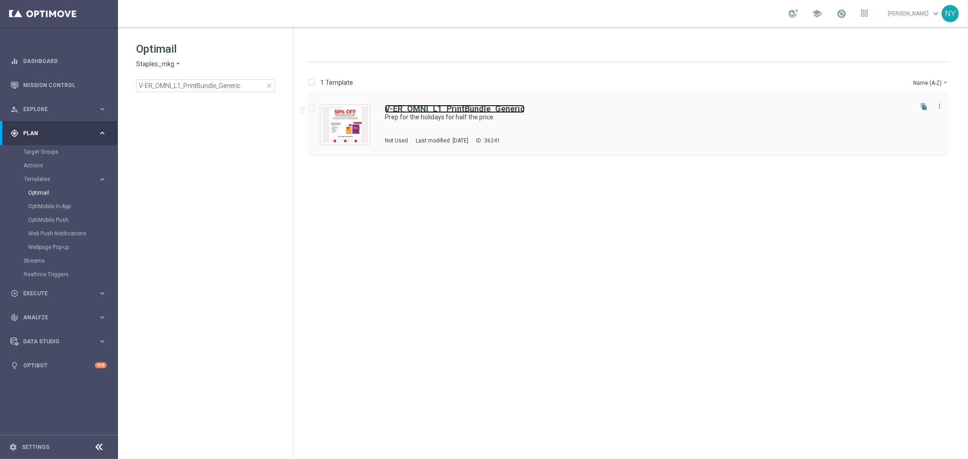
click at [436, 106] on b "V-ER_OMNI_L1_PrintBundle_Generic" at bounding box center [455, 109] width 140 height 10
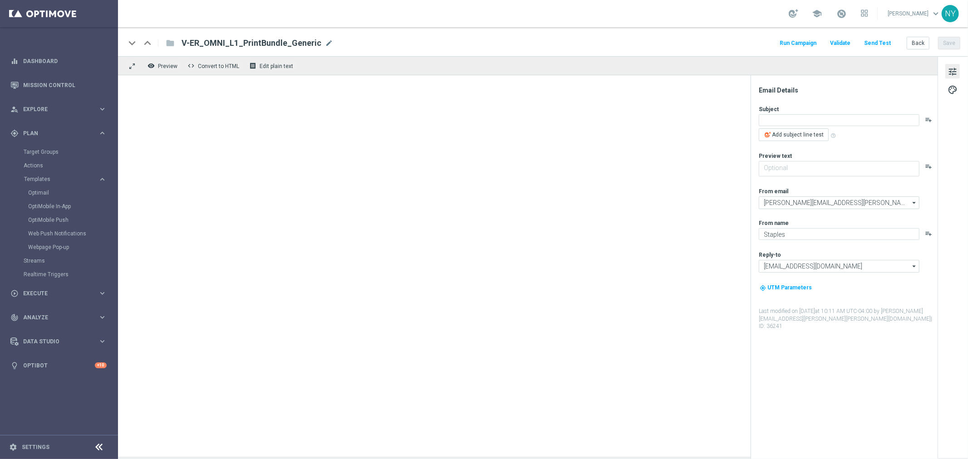
type textarea "Prep for the holidays for half the price."
type textarea "✓Docs ✓Biz cards ✓Posters ✓Postcards ✓Flyers ✓Yard signs"
type input "[EMAIL_ADDRESS][DOMAIN_NAME]"
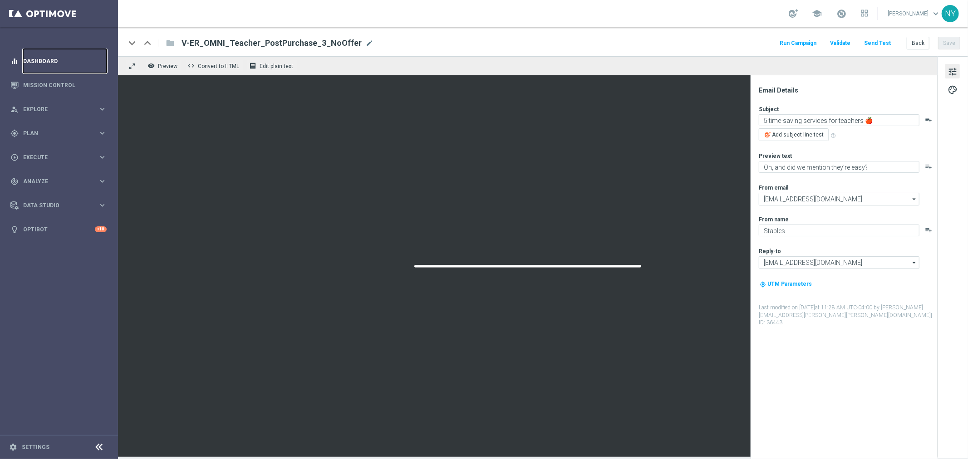
click at [34, 63] on link "Dashboard" at bounding box center [64, 61] width 83 height 24
